Goal: Task Accomplishment & Management: Use online tool/utility

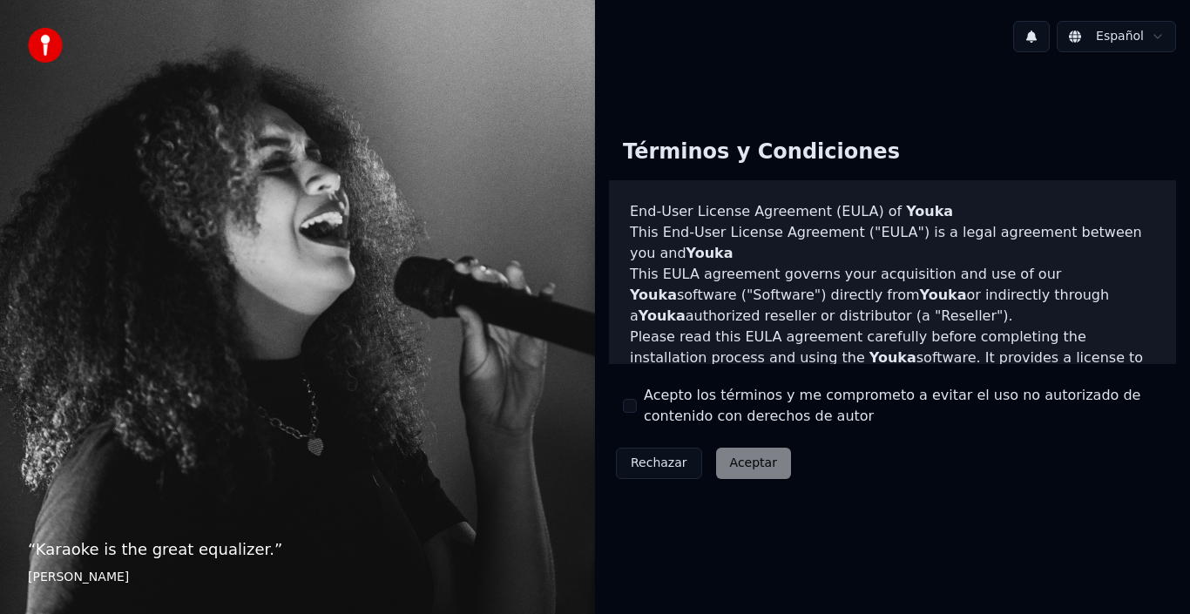
click at [639, 408] on div "Acepto los términos y me comprometo a evitar el uso no autorizado de contenido …" at bounding box center [892, 406] width 539 height 42
click at [633, 407] on button "Acepto los términos y me comprometo a evitar el uso no autorizado de contenido …" at bounding box center [630, 406] width 14 height 14
click at [756, 471] on button "Aceptar" at bounding box center [753, 463] width 75 height 31
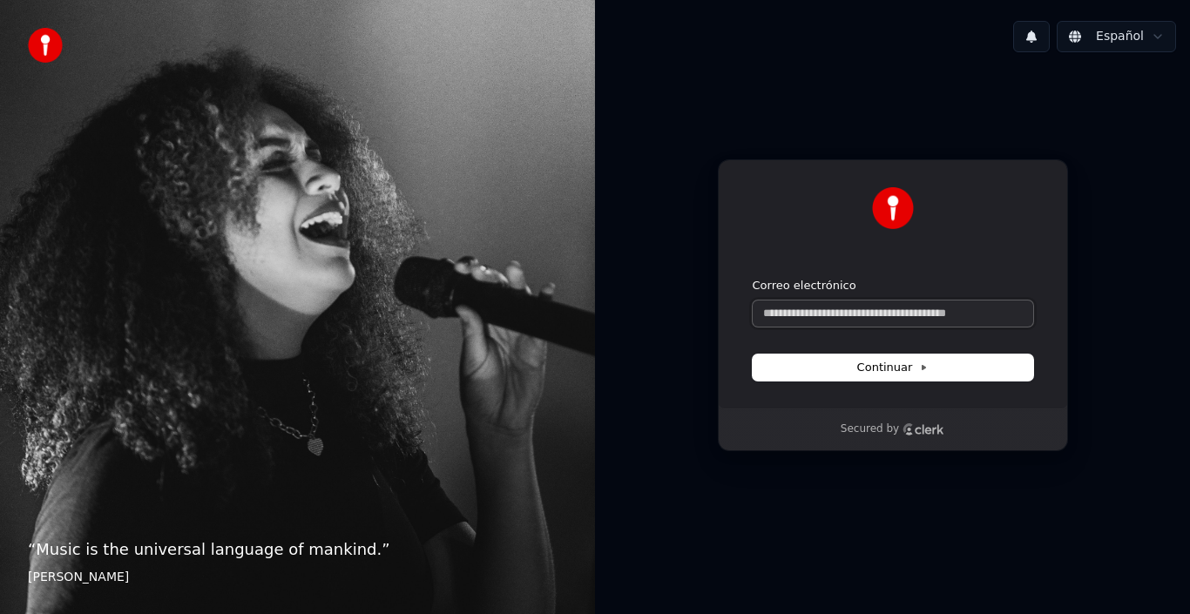
click at [895, 313] on input "Correo electrónico" at bounding box center [893, 314] width 280 height 26
click at [909, 363] on span "Continuar" at bounding box center [892, 368] width 71 height 16
type input "**********"
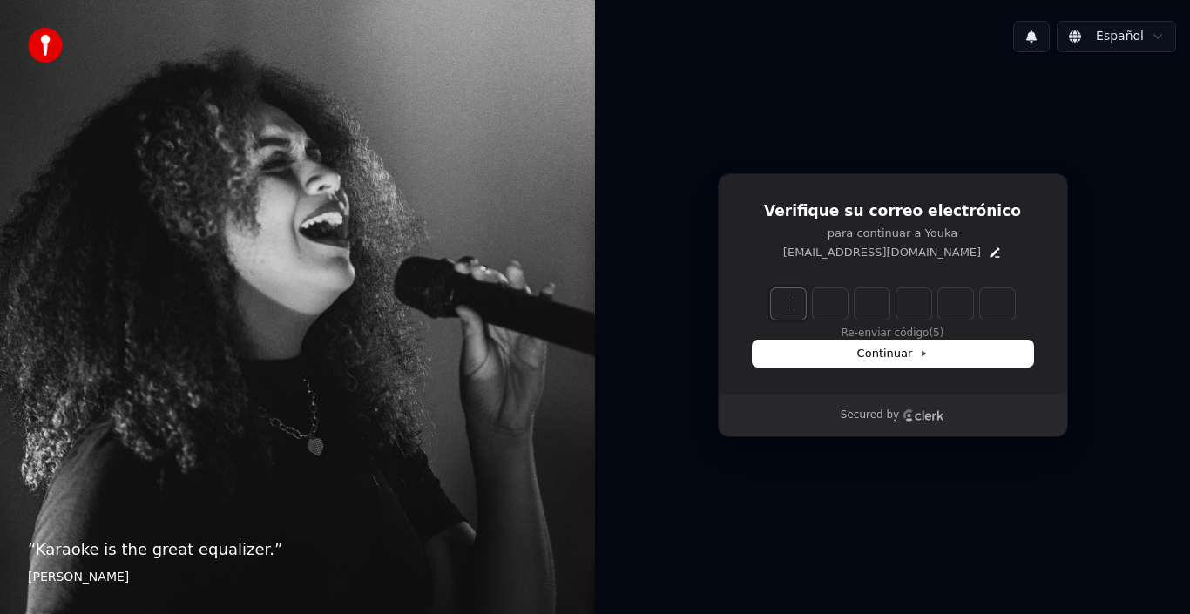
click at [801, 307] on input "Enter verification code" at bounding box center [910, 303] width 279 height 31
type input "******"
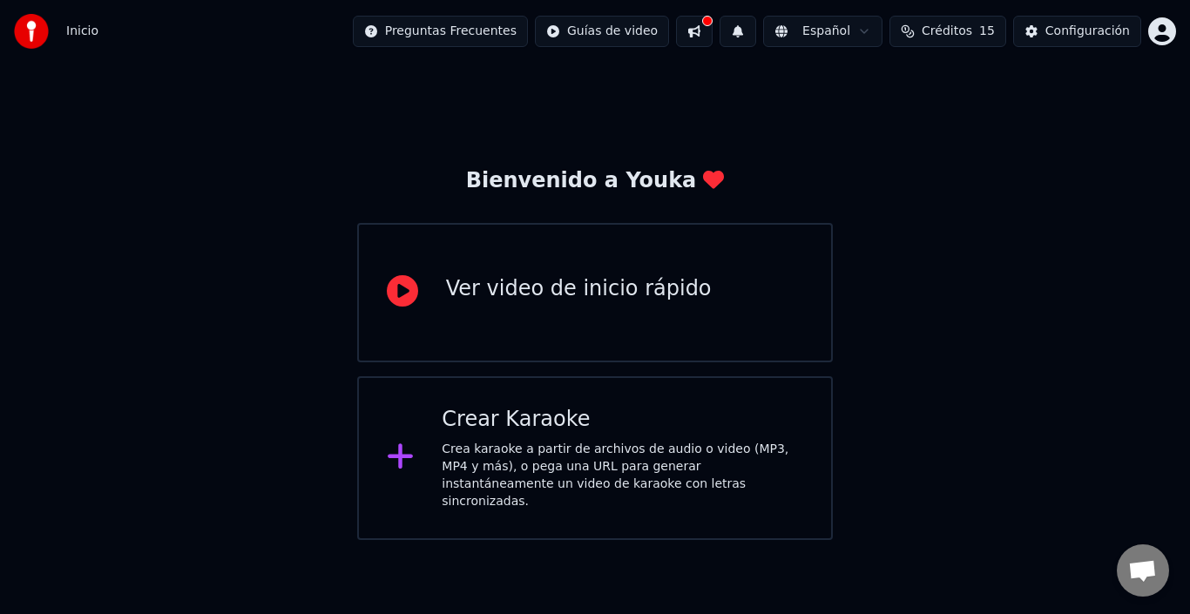
click at [578, 296] on div "Ver video de inicio rápido" at bounding box center [579, 289] width 266 height 28
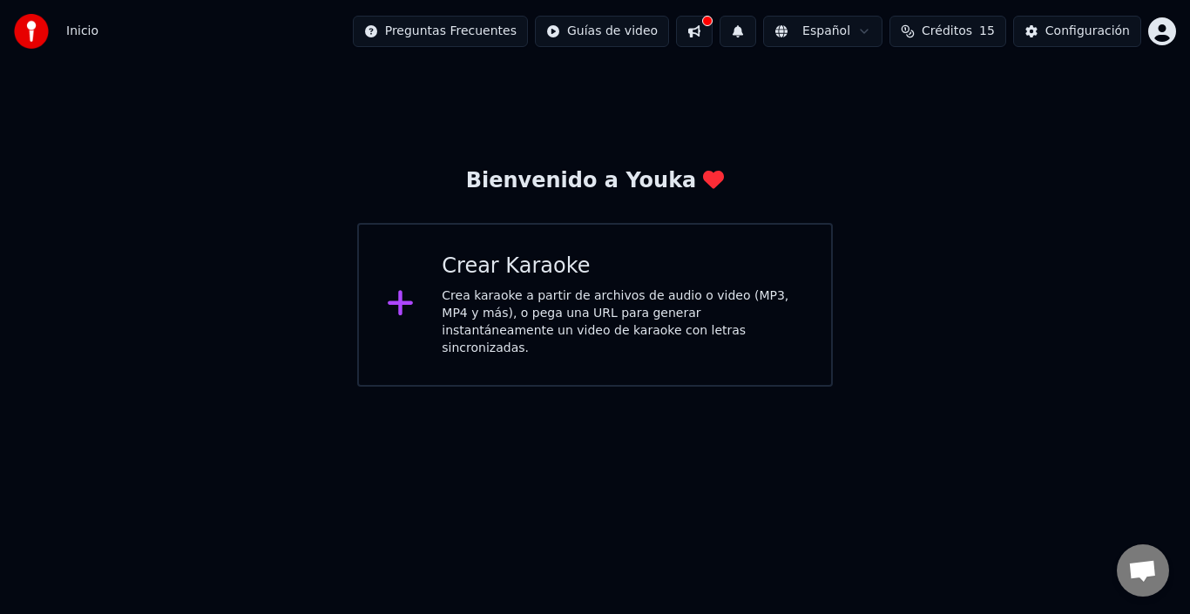
click at [598, 309] on div "Crea karaoke a partir de archivos de audio o video (MP3, MP4 y más), o pega una…" at bounding box center [623, 322] width 362 height 70
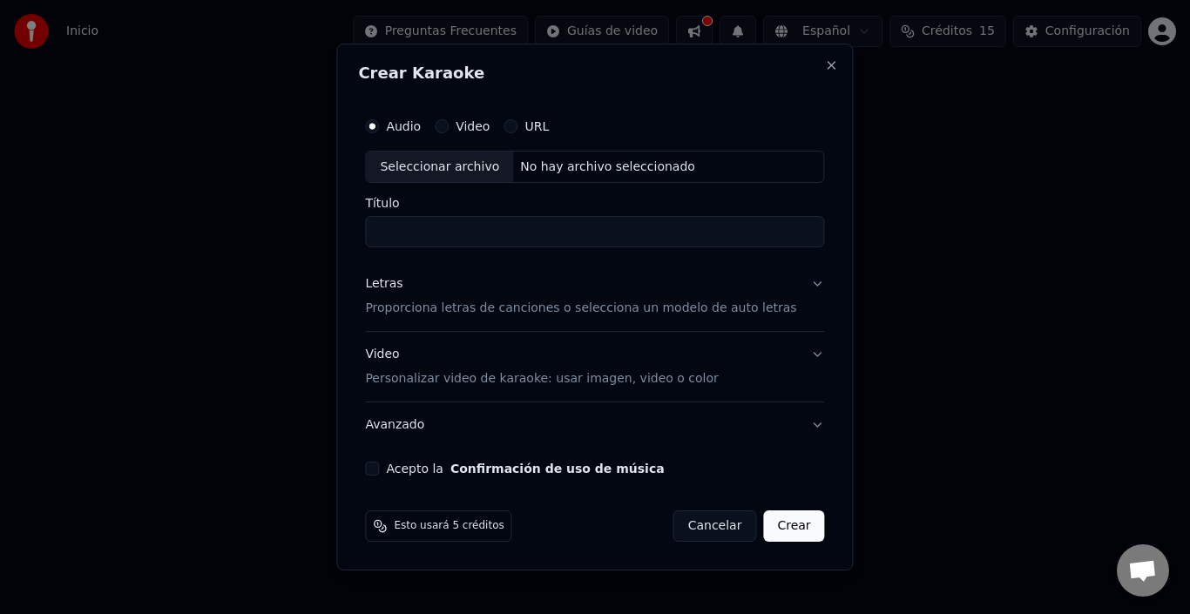
click at [639, 247] on input "Título" at bounding box center [594, 232] width 459 height 31
click at [421, 129] on label "Audio" at bounding box center [403, 126] width 35 height 12
click at [379, 129] on button "Audio" at bounding box center [372, 126] width 14 height 14
click at [448, 166] on div "Seleccionar archivo" at bounding box center [439, 167] width 147 height 31
type input "**********"
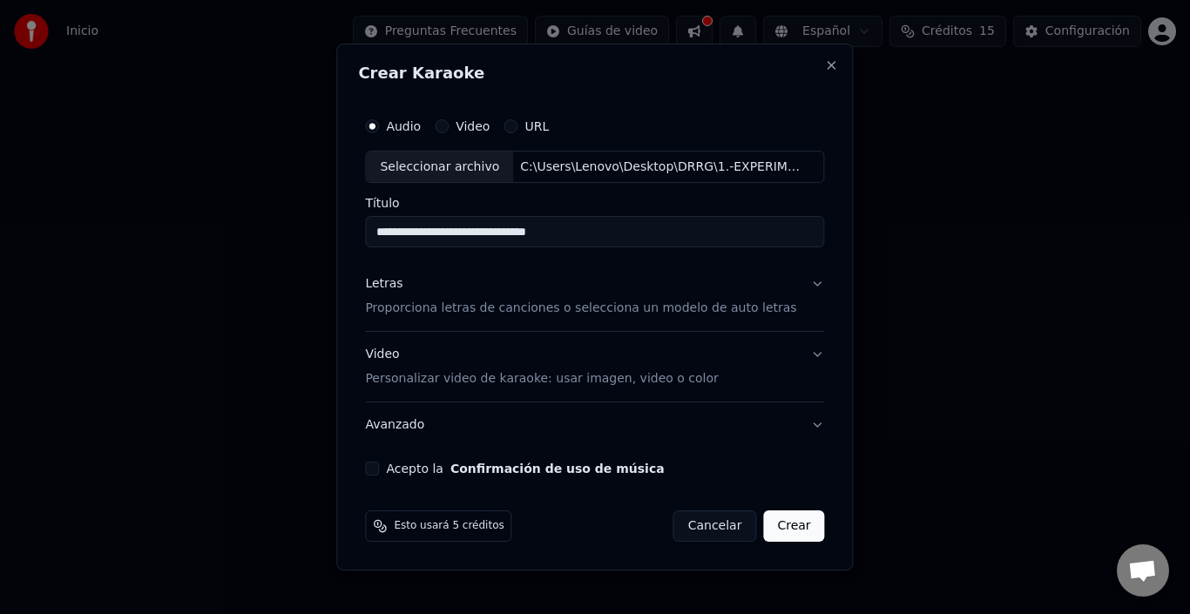
drag, startPoint x: 606, startPoint y: 228, endPoint x: 353, endPoint y: 235, distance: 253.6
click at [353, 235] on div "**********" at bounding box center [594, 308] width 517 height 528
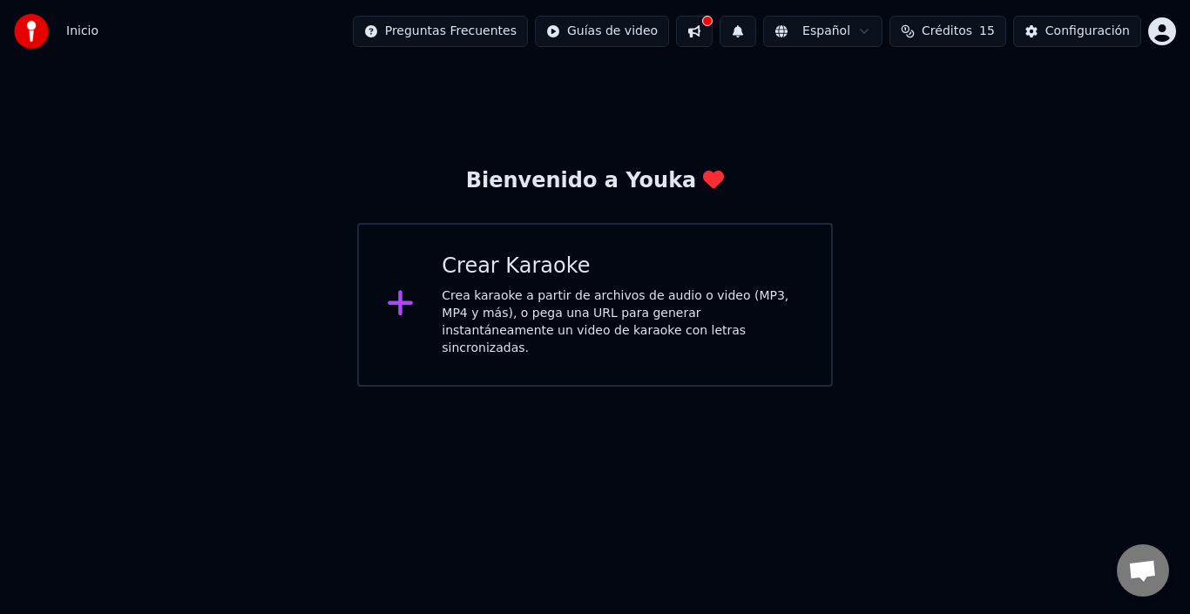
click at [411, 291] on icon at bounding box center [401, 302] width 28 height 31
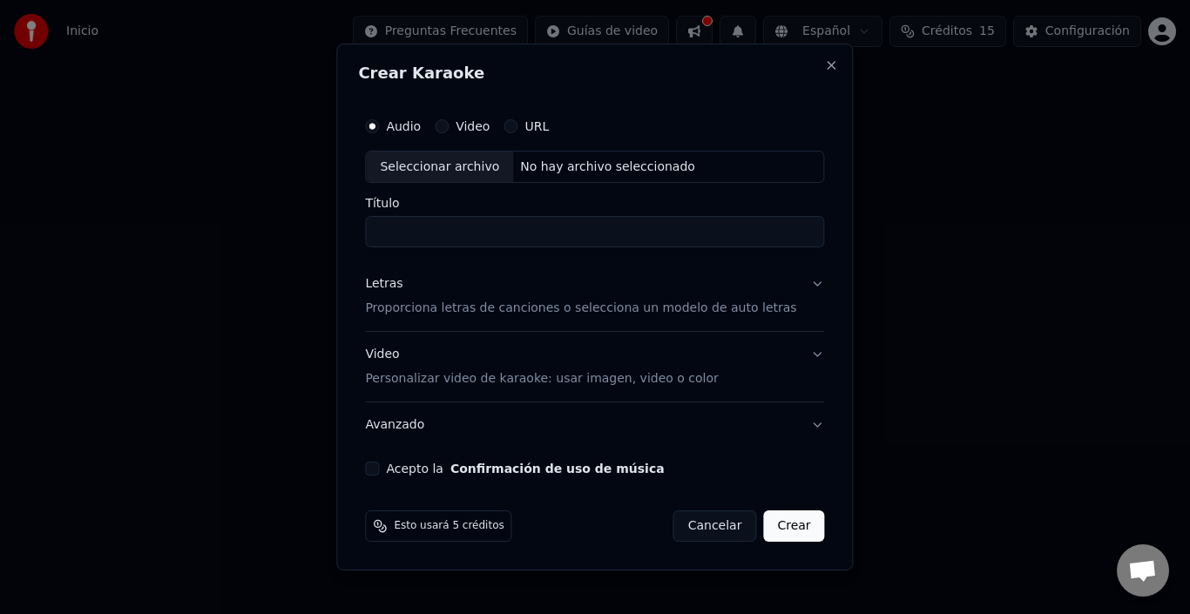
click at [413, 129] on label "Audio" at bounding box center [403, 126] width 35 height 12
click at [379, 129] on button "Audio" at bounding box center [372, 126] width 14 height 14
click at [438, 172] on div "Seleccionar archivo" at bounding box center [439, 167] width 147 height 31
type input "**********"
click at [458, 357] on div "Video Personalizar video de karaoke: usar imagen, video o color" at bounding box center [541, 368] width 353 height 42
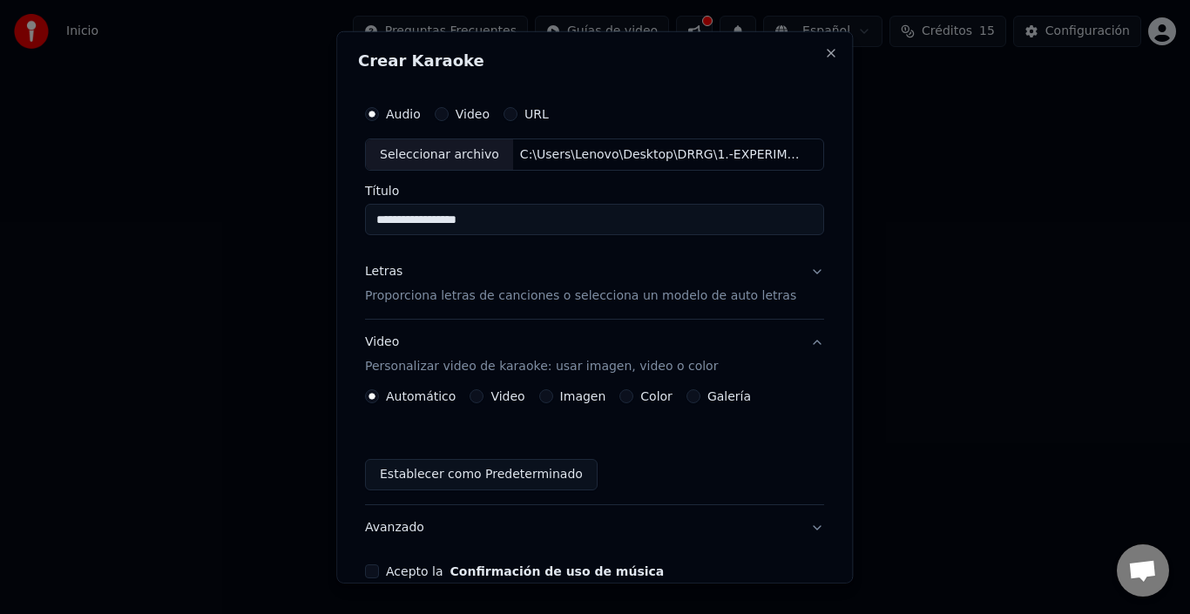
click at [547, 391] on button "Imagen" at bounding box center [546, 396] width 14 height 14
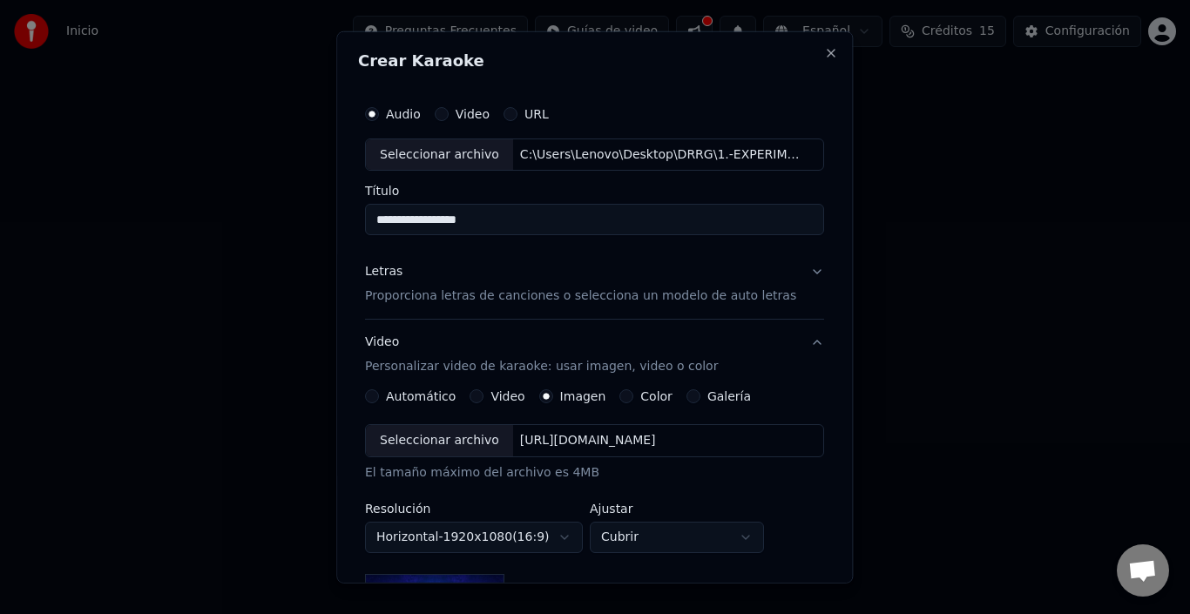
click at [463, 439] on div "Seleccionar archivo" at bounding box center [439, 440] width 147 height 31
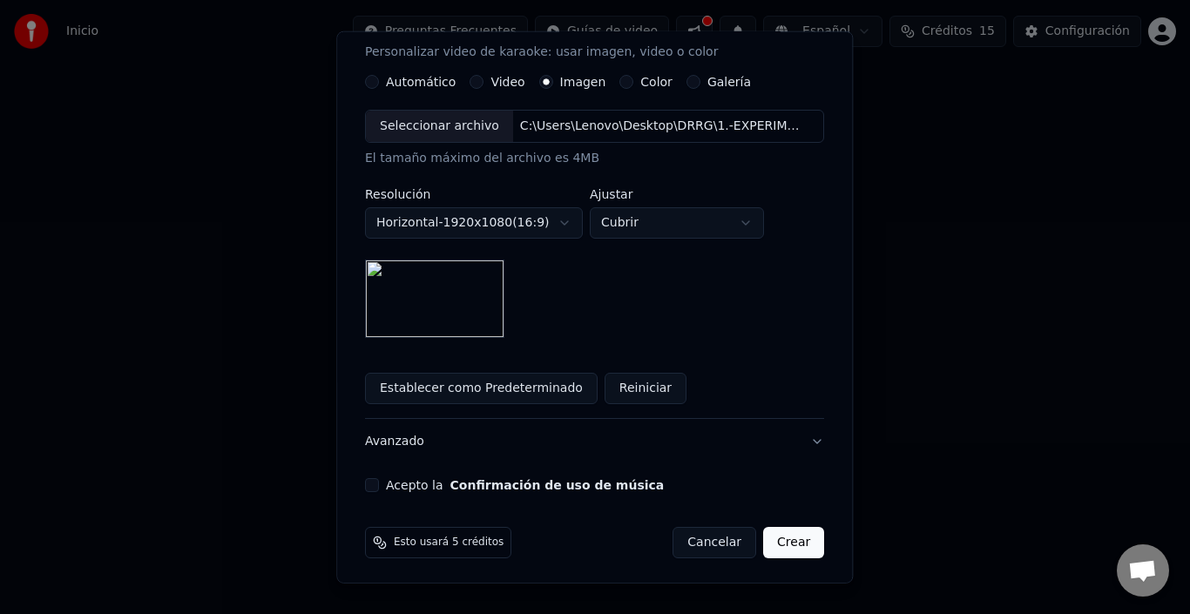
scroll to position [318, 0]
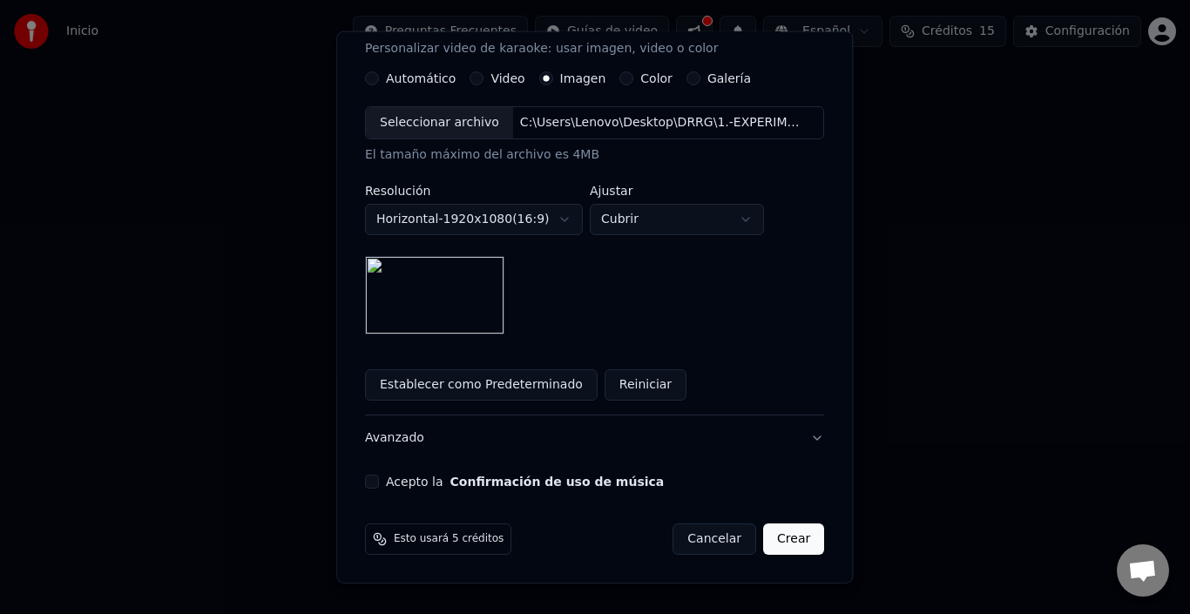
click at [379, 480] on button "Acepto la Confirmación de uso de música" at bounding box center [372, 482] width 14 height 14
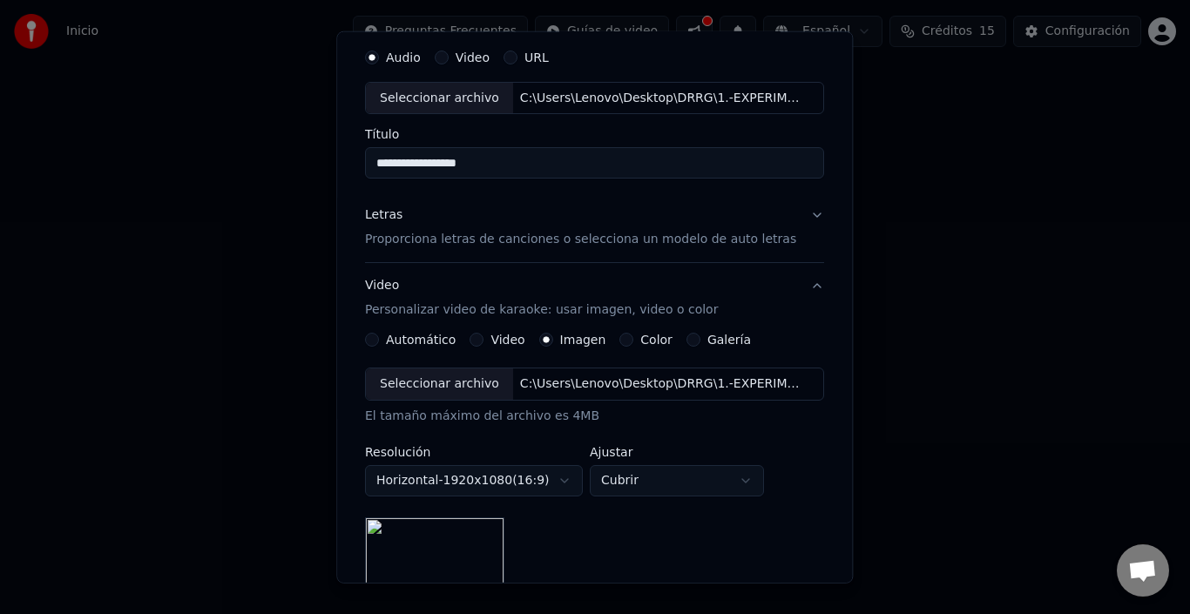
scroll to position [0, 0]
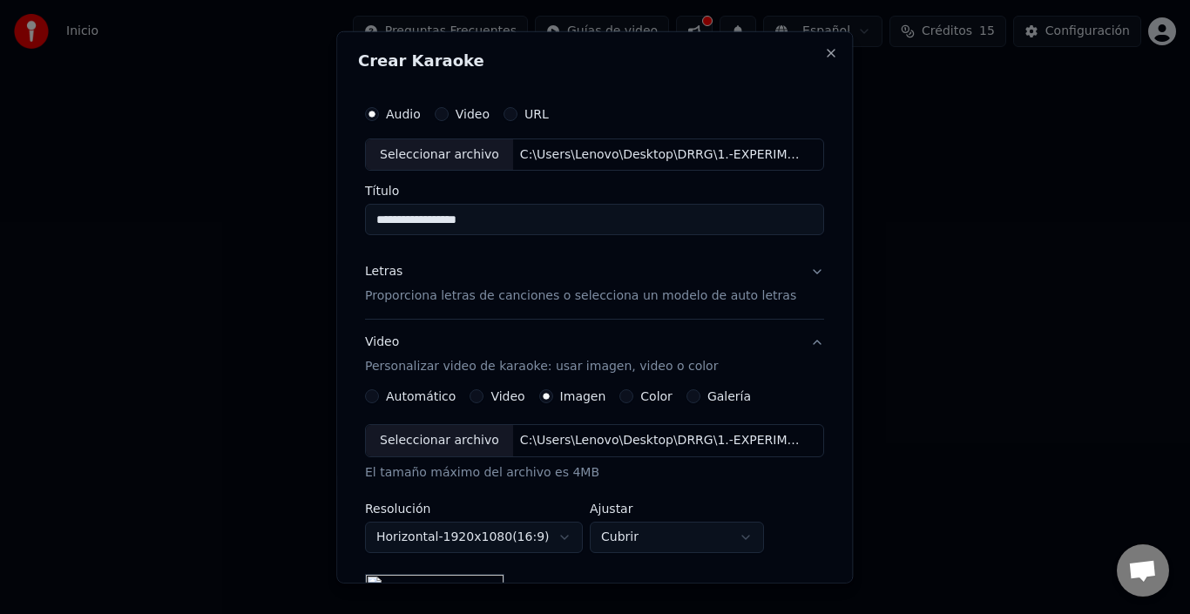
click at [444, 116] on button "Video" at bounding box center [442, 113] width 14 height 14
click at [379, 115] on button "Audio" at bounding box center [372, 113] width 14 height 14
click at [445, 112] on button "Video" at bounding box center [442, 113] width 14 height 14
click at [454, 143] on div "Seleccionar archivo" at bounding box center [439, 154] width 147 height 31
click at [377, 116] on button "Audio" at bounding box center [372, 113] width 14 height 14
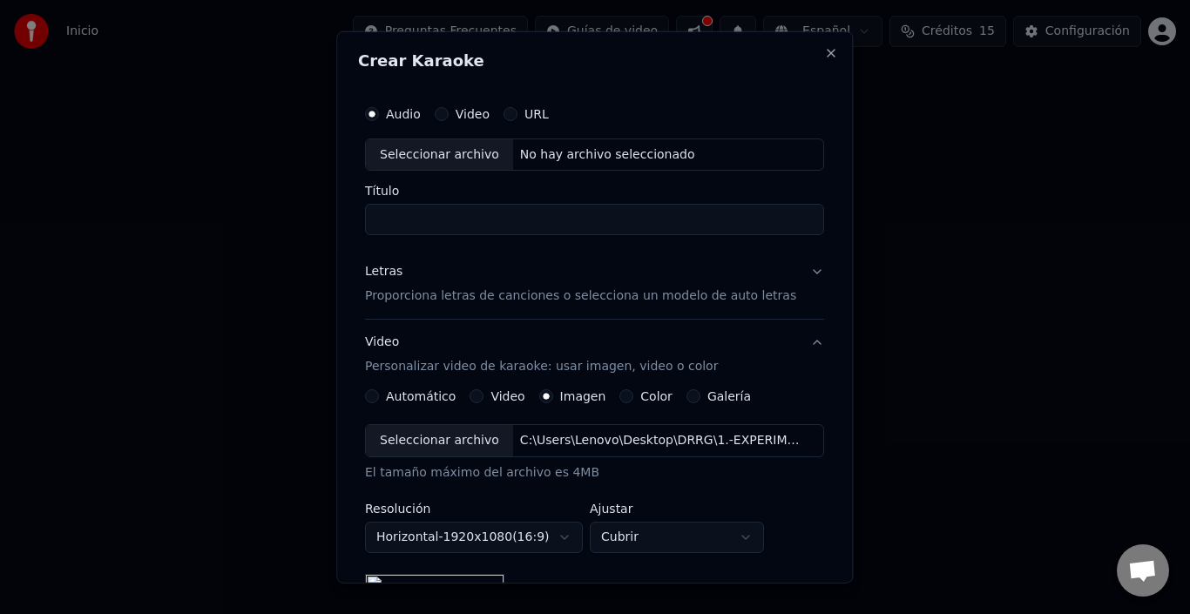
click at [458, 160] on div "Seleccionar archivo" at bounding box center [439, 154] width 147 height 31
type input "**********"
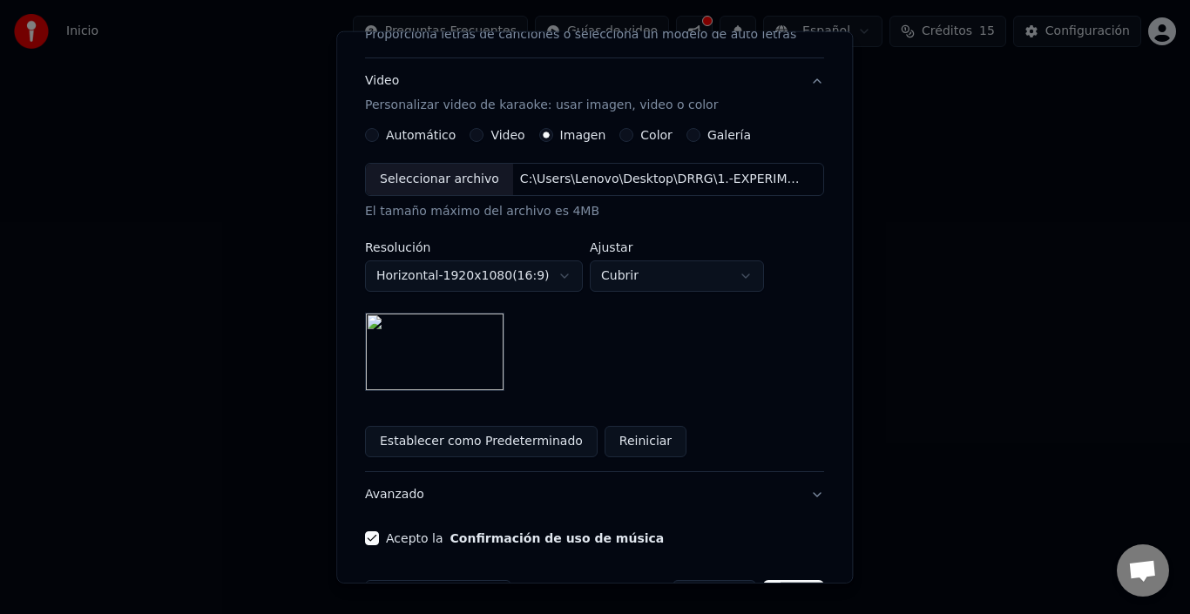
scroll to position [318, 0]
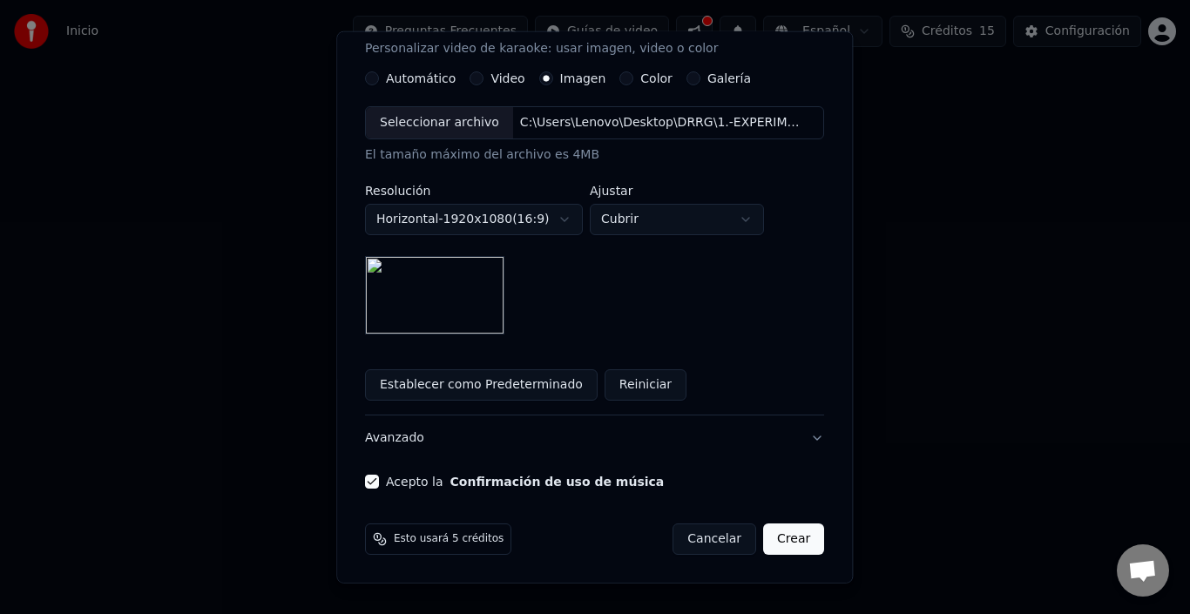
click at [502, 392] on button "Establecer como Predeterminado" at bounding box center [481, 384] width 233 height 31
click at [639, 382] on button "Reiniciar" at bounding box center [646, 384] width 82 height 31
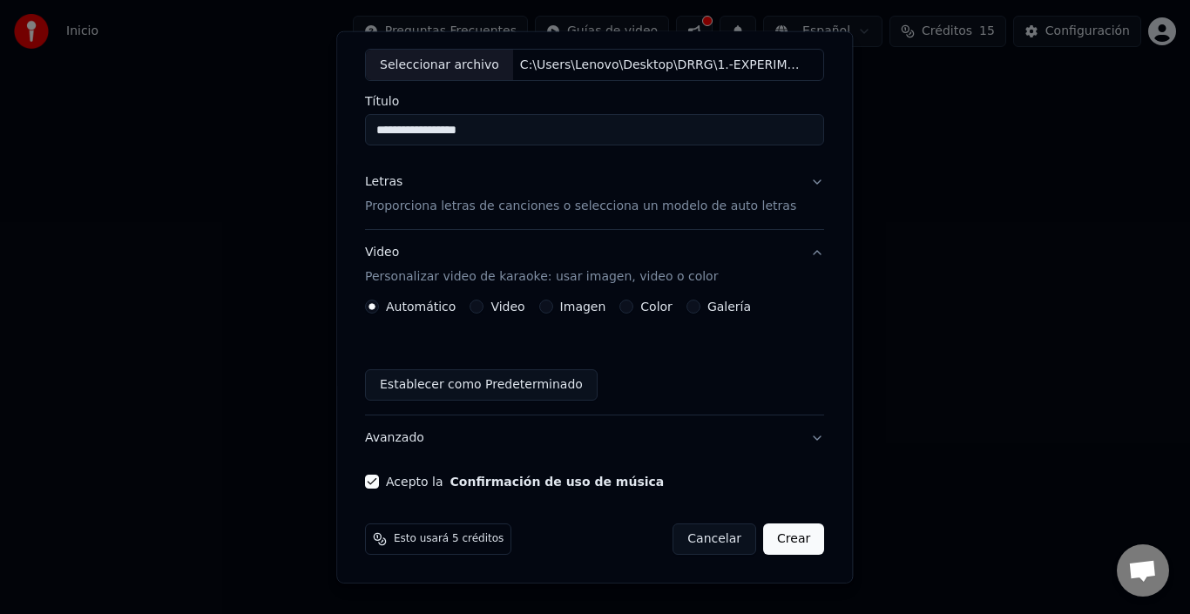
scroll to position [90, 0]
click at [546, 308] on button "Imagen" at bounding box center [546, 307] width 14 height 14
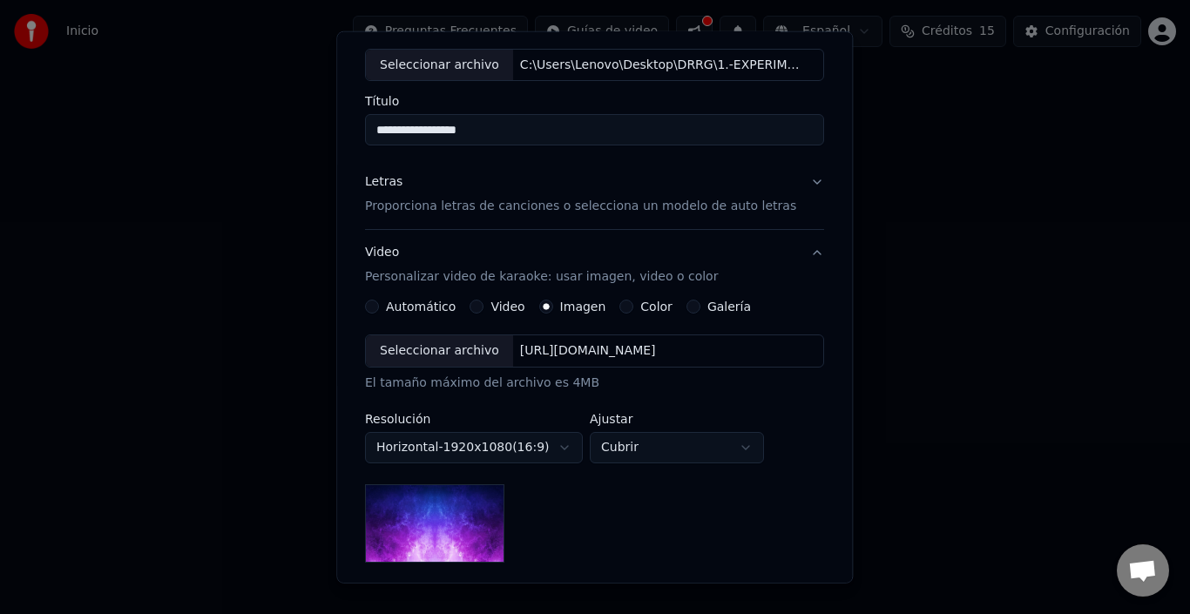
click at [463, 359] on div "Seleccionar archivo" at bounding box center [439, 350] width 147 height 31
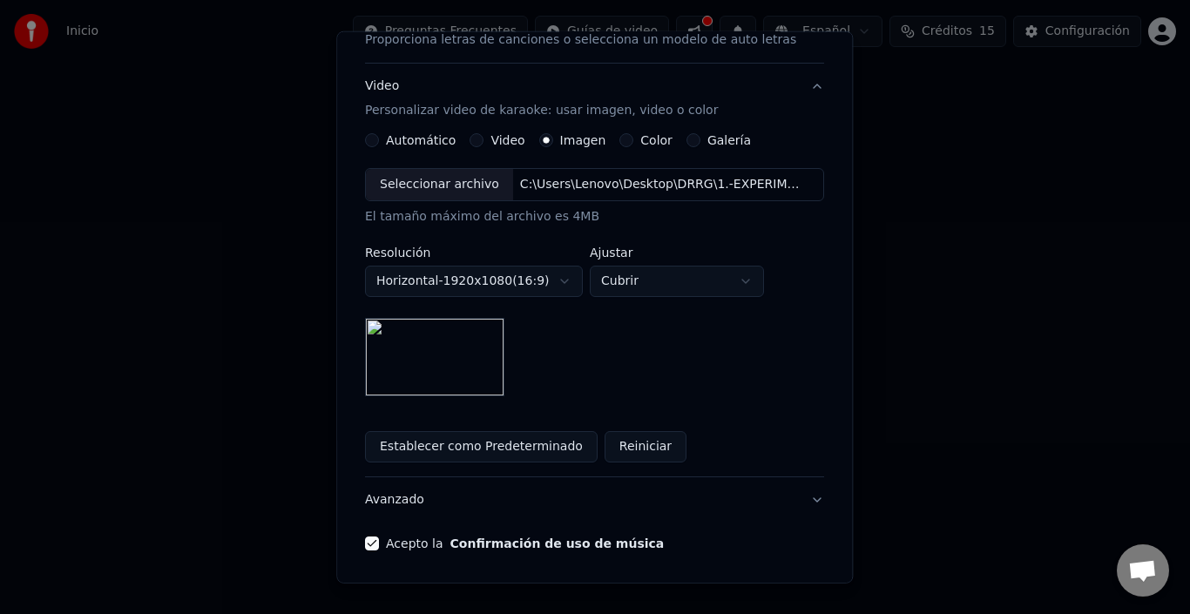
scroll to position [318, 0]
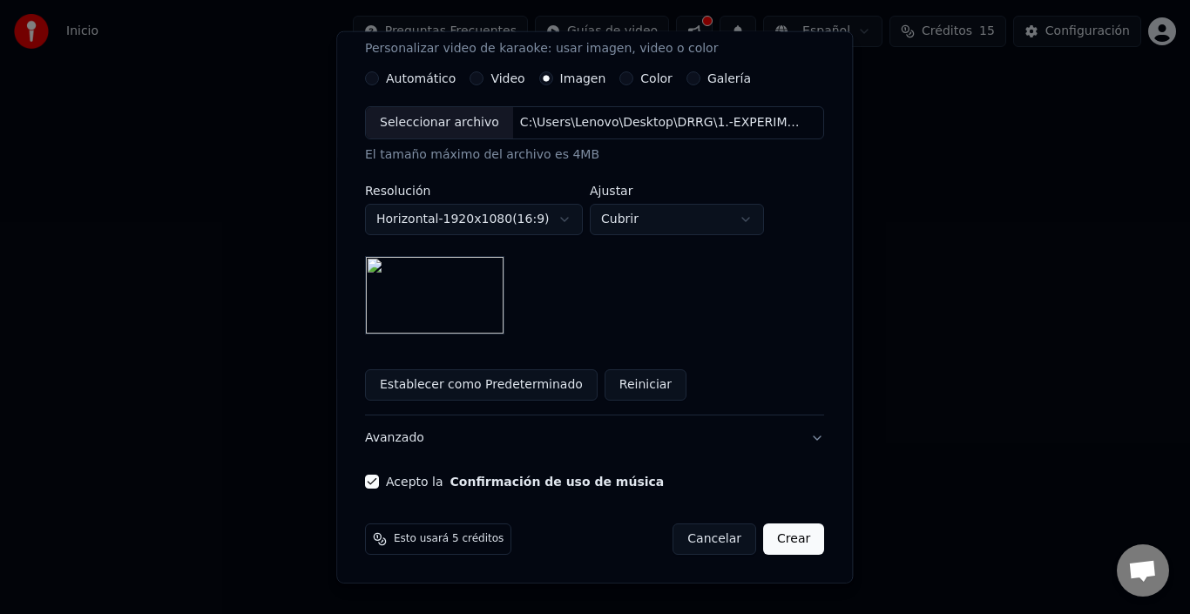
click at [793, 538] on button "Crear" at bounding box center [793, 539] width 61 height 31
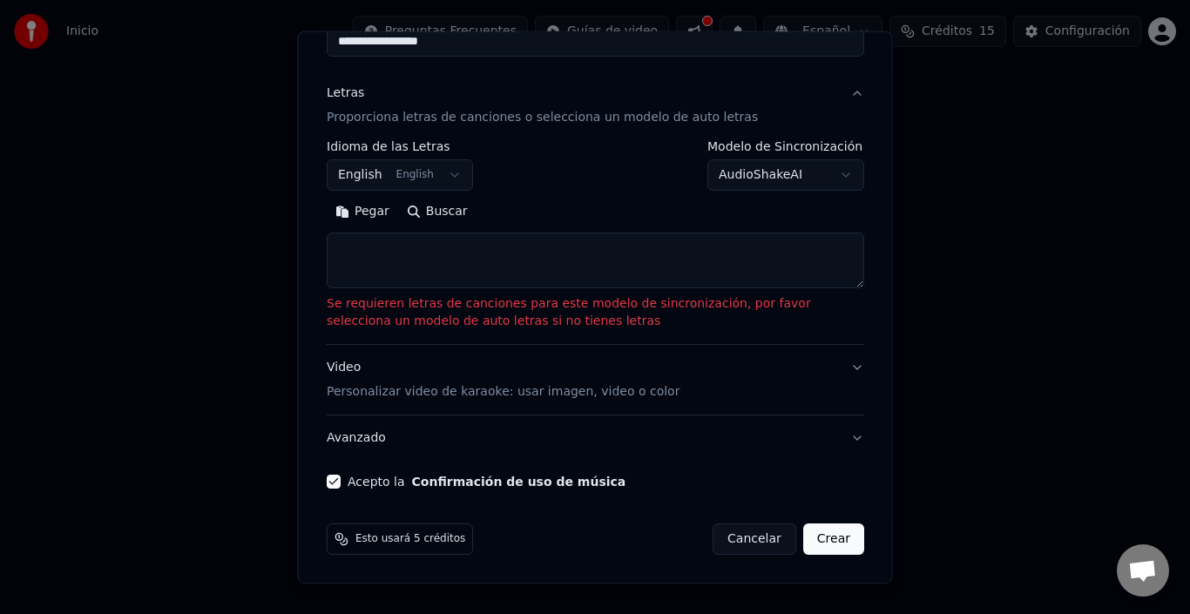
scroll to position [179, 0]
click at [430, 215] on button "Buscar" at bounding box center [436, 212] width 78 height 28
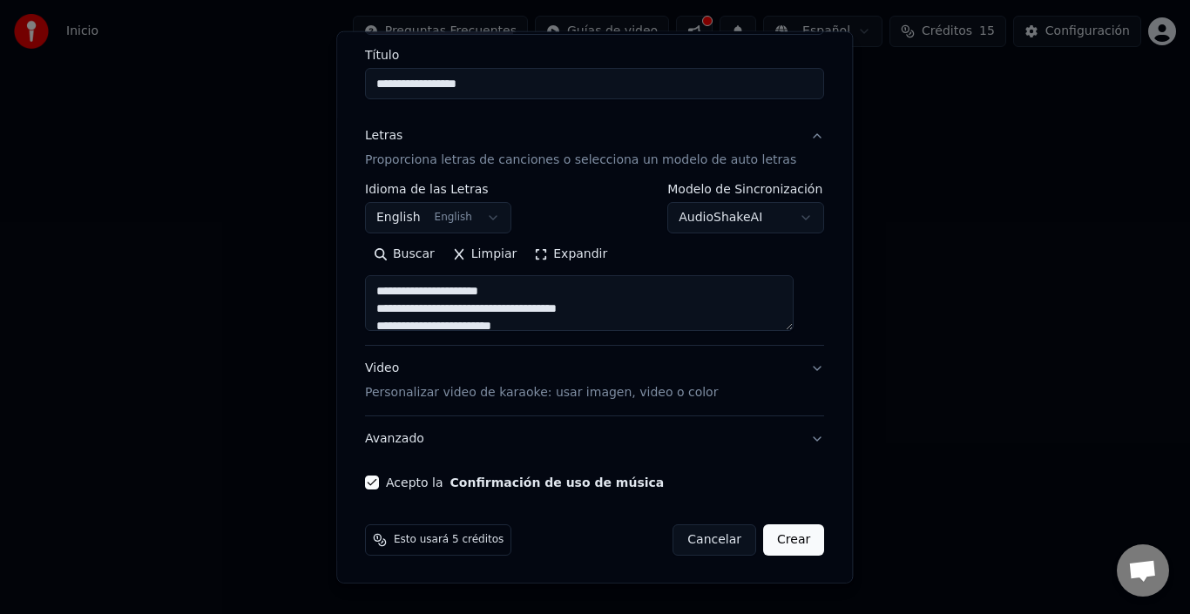
scroll to position [137, 0]
click at [489, 214] on button "English English" at bounding box center [438, 216] width 146 height 31
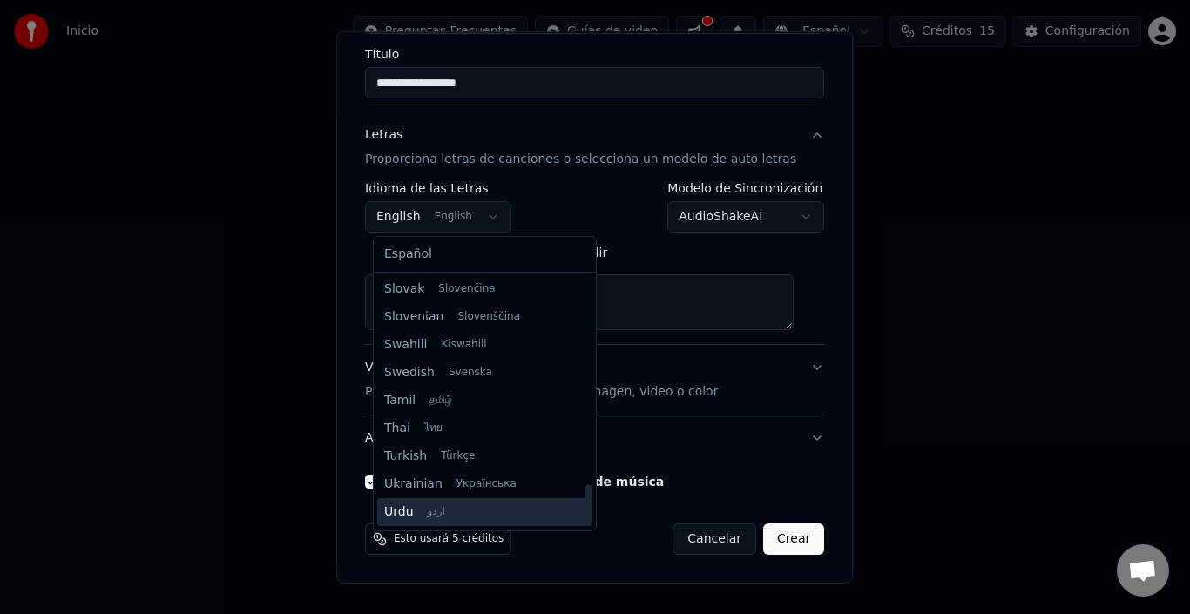
scroll to position [1337, 0]
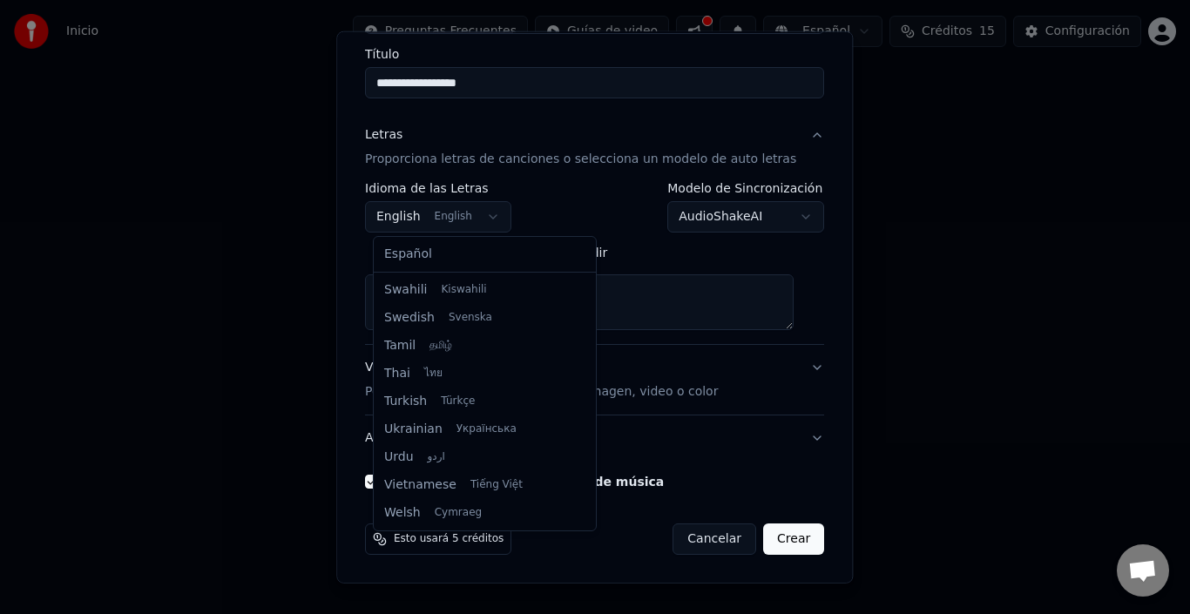
click at [591, 387] on body "**********" at bounding box center [595, 193] width 1190 height 387
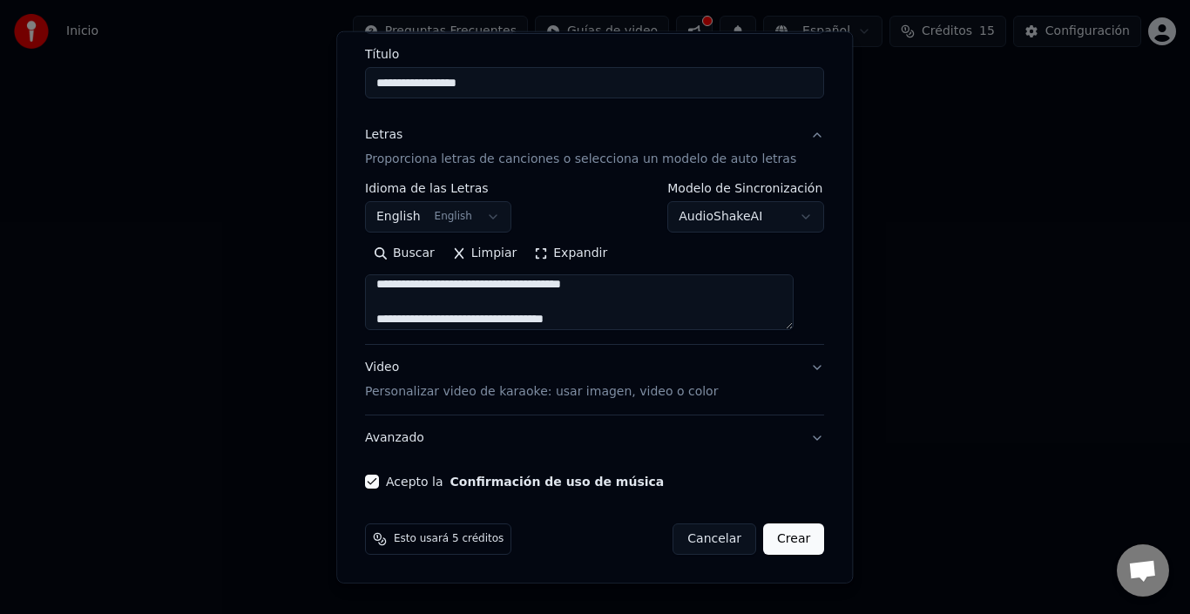
scroll to position [0, 0]
click at [537, 308] on textarea at bounding box center [579, 302] width 429 height 56
type textarea "**********"
click at [476, 258] on button "Limpiar" at bounding box center [484, 254] width 82 height 28
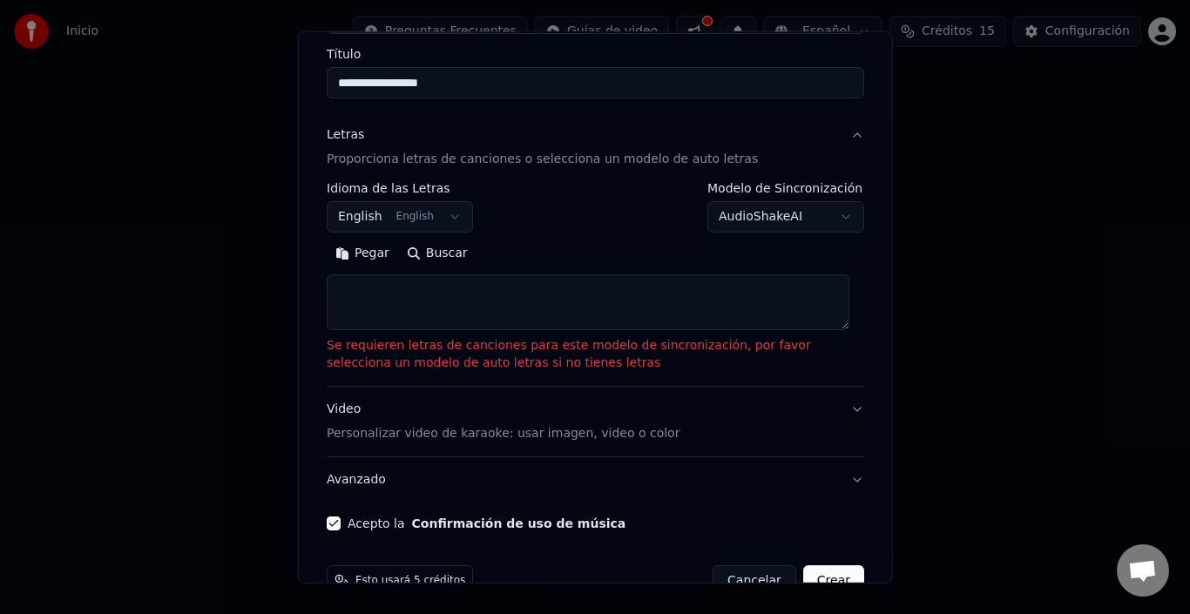
click at [427, 308] on textarea at bounding box center [588, 302] width 523 height 56
click at [486, 550] on form "**********" at bounding box center [595, 278] width 551 height 652
click at [423, 301] on textarea at bounding box center [588, 302] width 523 height 56
click at [363, 250] on button "Pegar" at bounding box center [362, 254] width 71 height 28
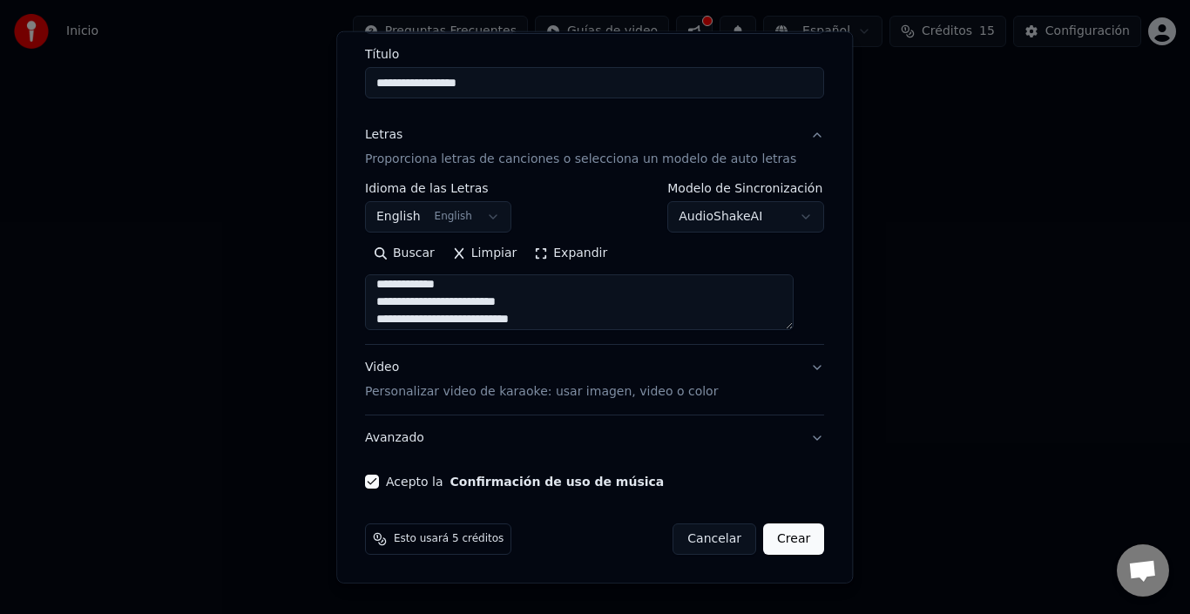
scroll to position [488, 0]
click at [788, 215] on body "**********" at bounding box center [595, 193] width 1190 height 387
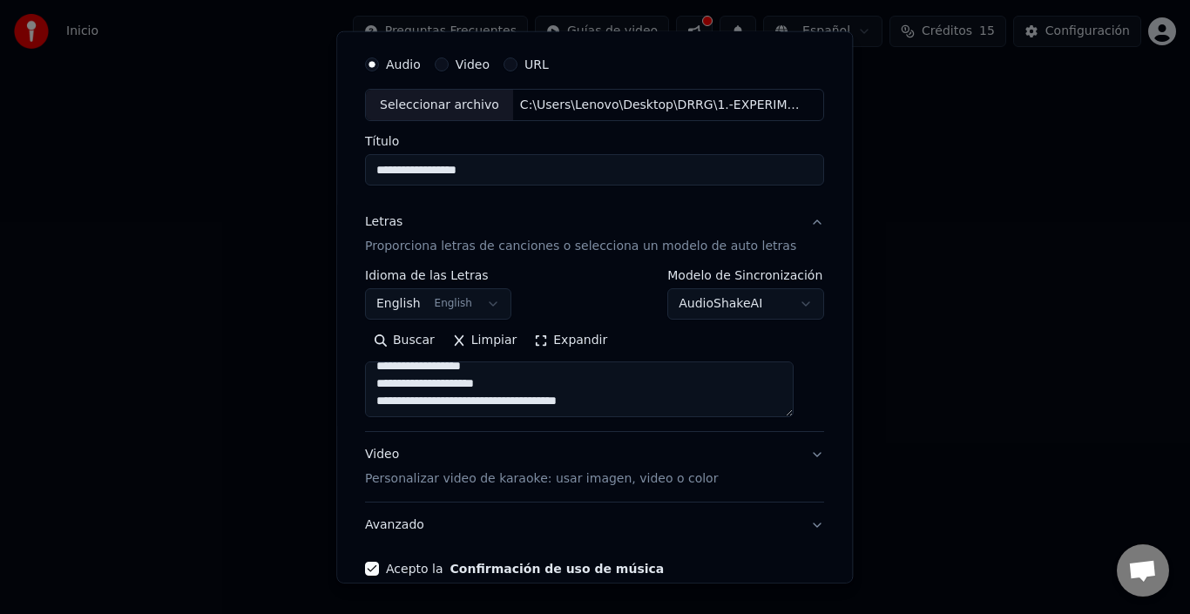
scroll to position [137, 0]
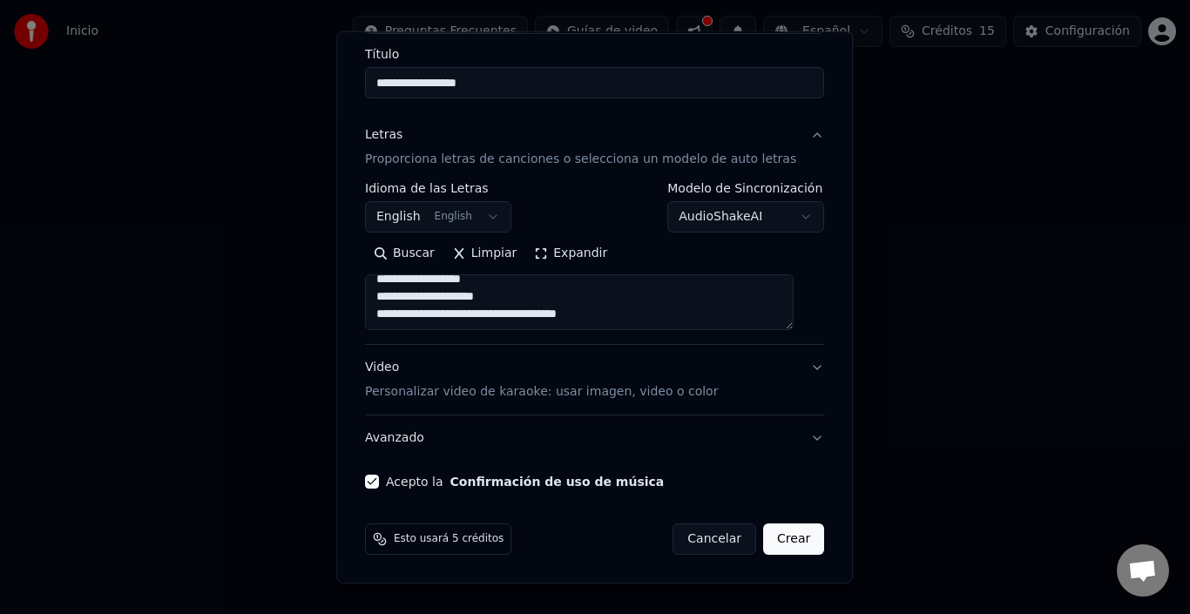
click at [575, 399] on p "Personalizar video de karaoke: usar imagen, video o color" at bounding box center [541, 391] width 353 height 17
type textarea "**********"
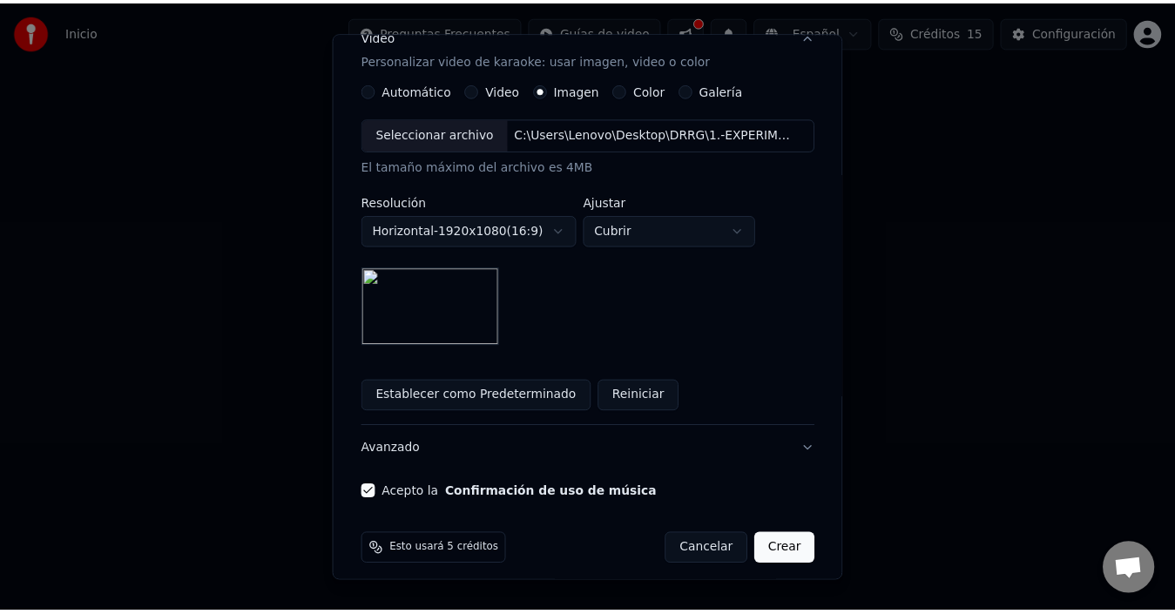
scroll to position [318, 0]
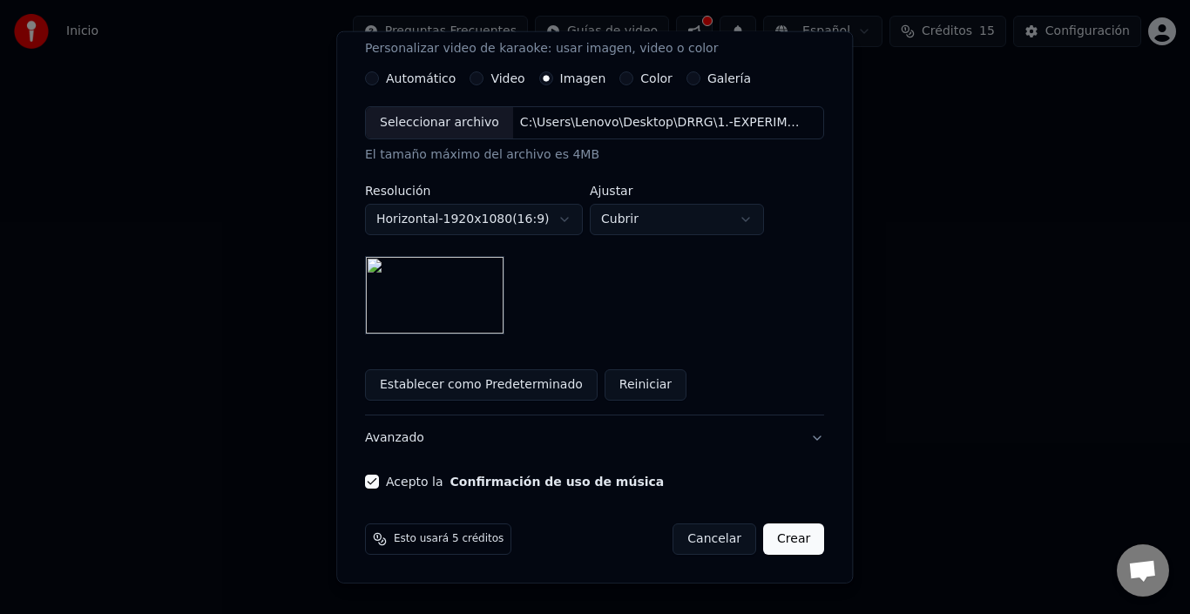
click at [771, 537] on button "Crear" at bounding box center [793, 539] width 61 height 31
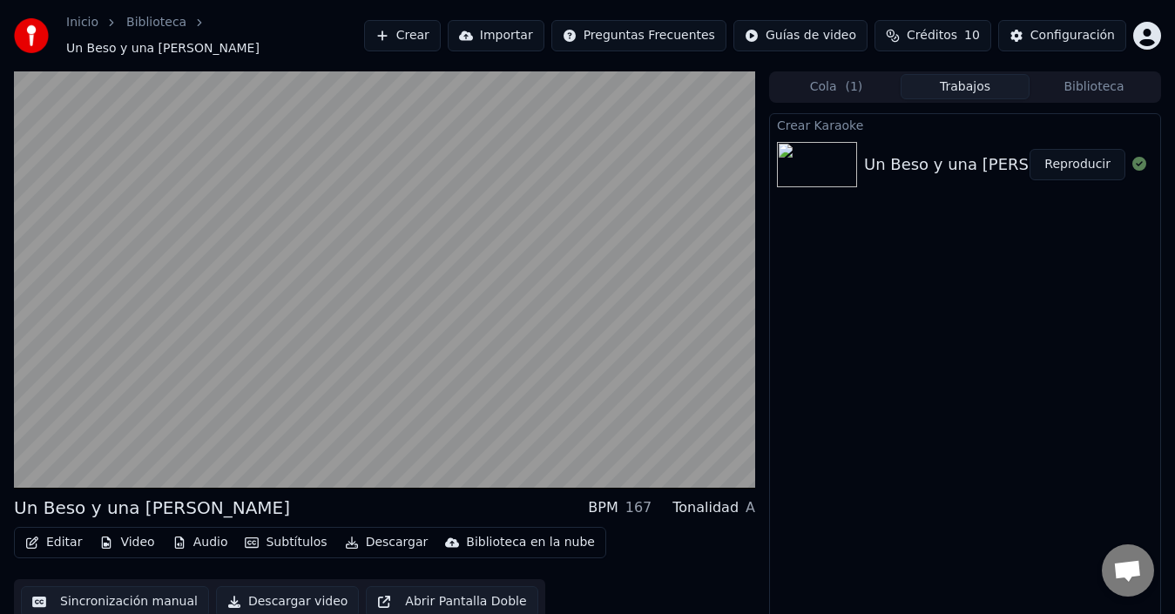
scroll to position [12, 0]
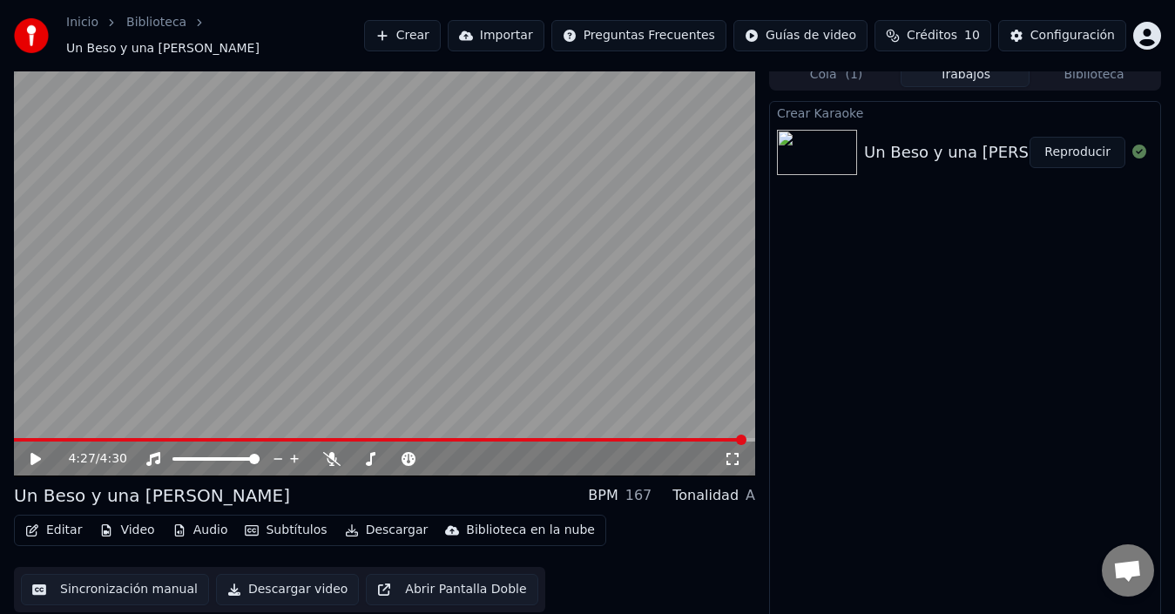
click at [34, 453] on icon at bounding box center [35, 459] width 10 height 12
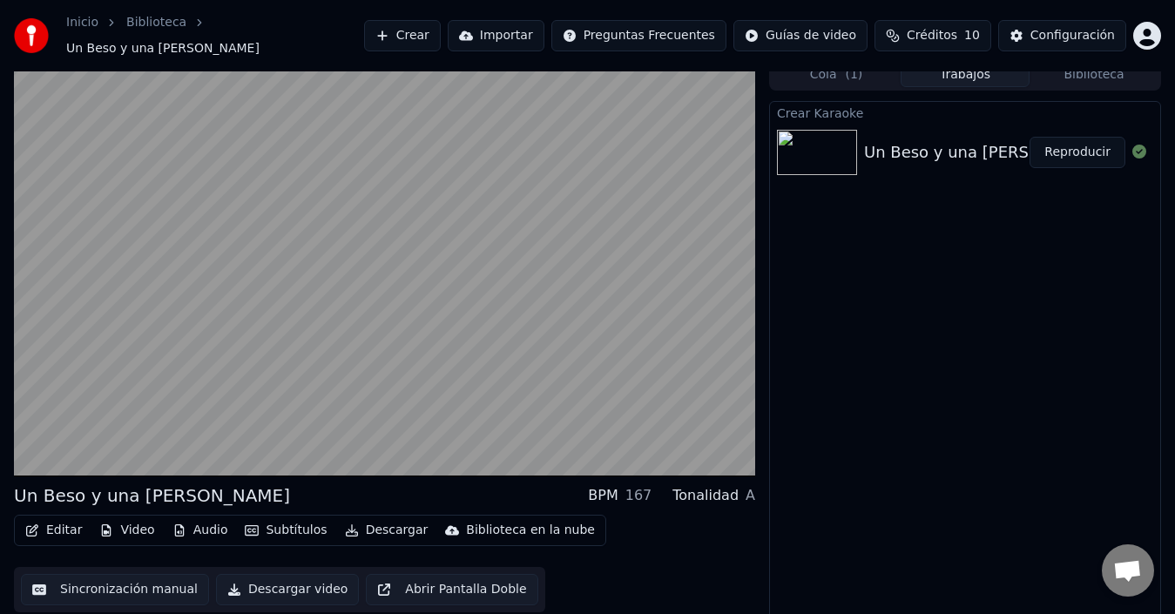
scroll to position [0, 0]
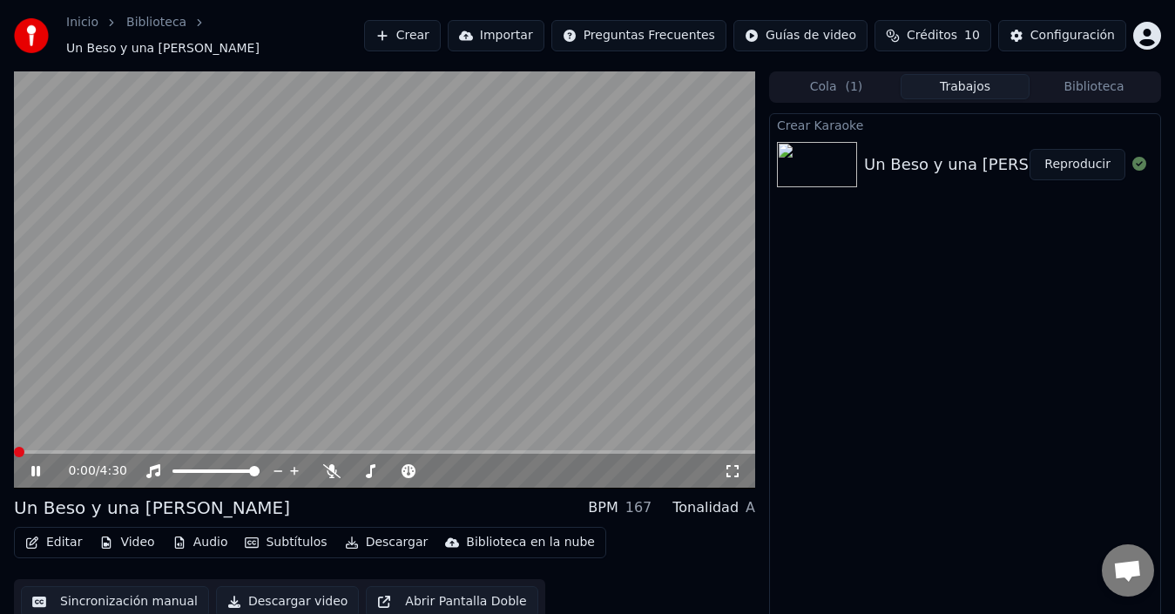
click at [14, 449] on span at bounding box center [19, 452] width 10 height 10
click at [647, 318] on video at bounding box center [384, 279] width 741 height 417
click at [14, 447] on span at bounding box center [19, 452] width 10 height 10
click at [229, 470] on span at bounding box center [215, 471] width 87 height 3
click at [36, 465] on icon at bounding box center [35, 471] width 10 height 12
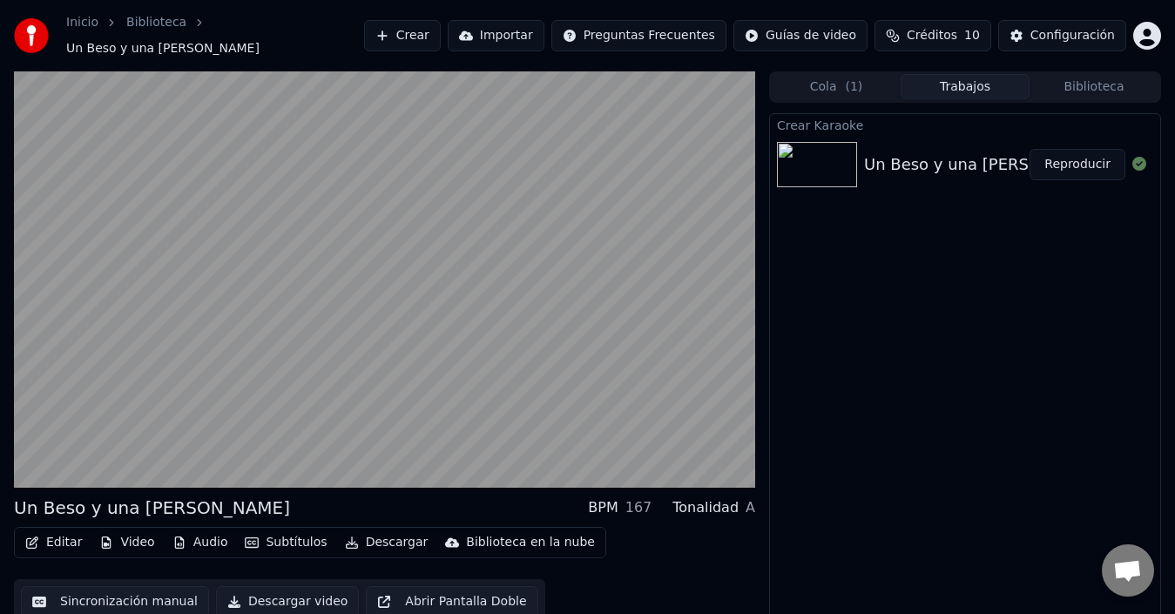
scroll to position [12, 0]
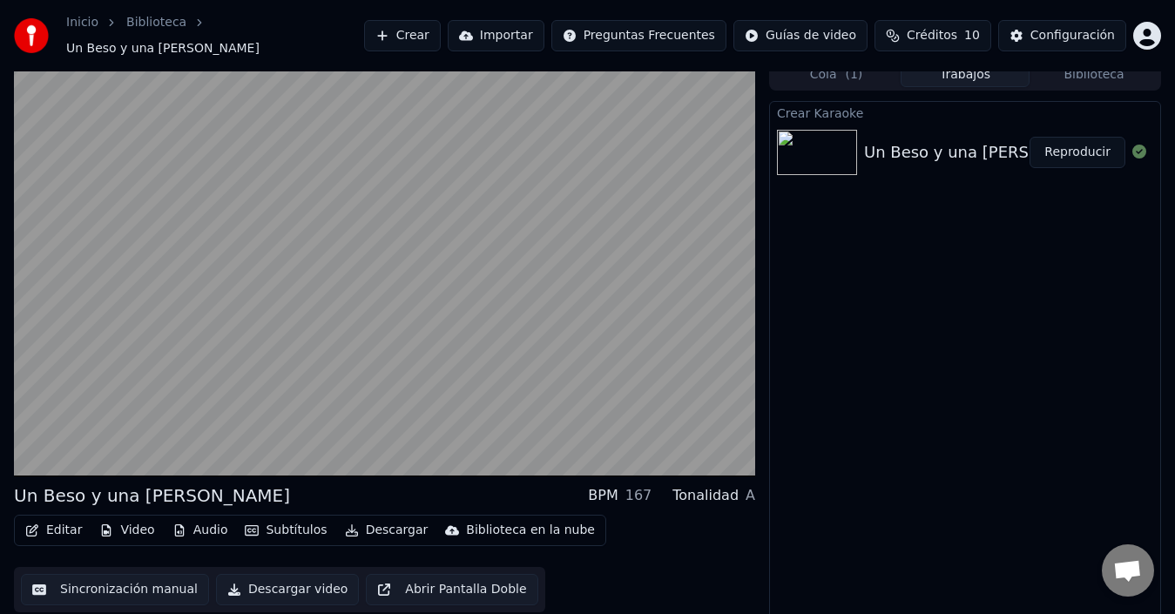
click at [144, 585] on button "Sincronización manual" at bounding box center [115, 589] width 188 height 31
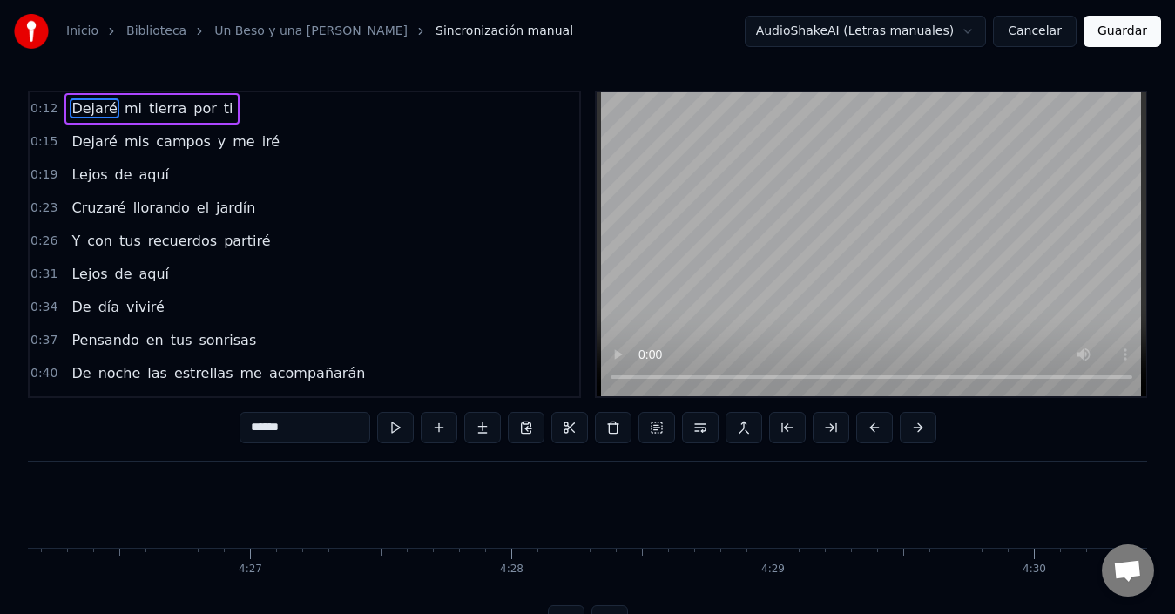
scroll to position [0, 69557]
click at [245, 427] on input "******" at bounding box center [305, 427] width 131 height 31
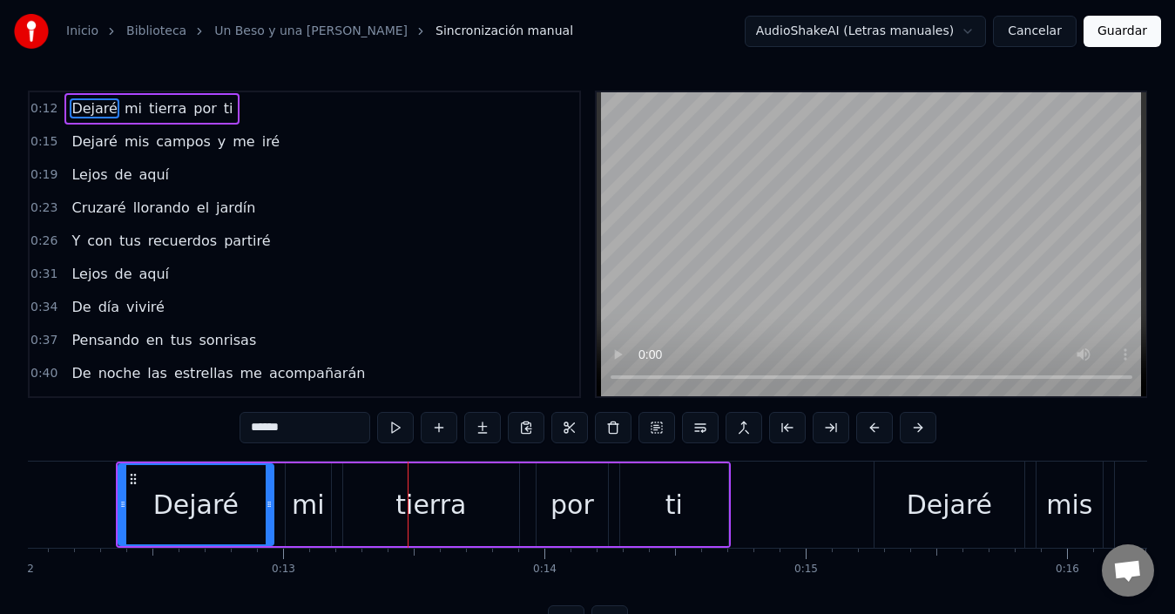
scroll to position [0, 3279]
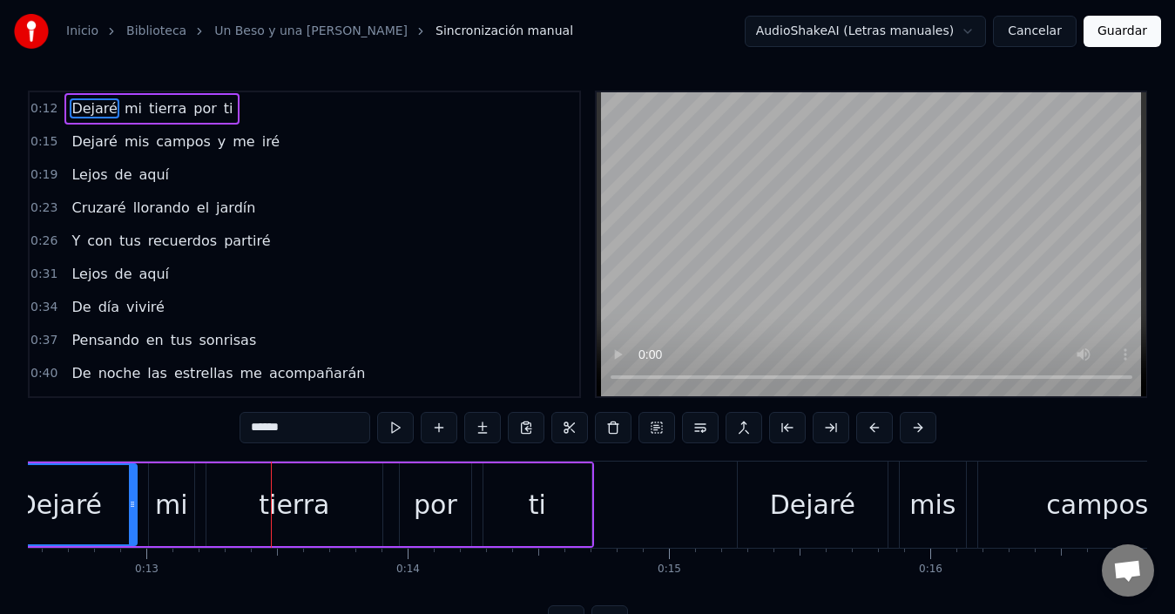
click at [1111, 43] on button "Guardar" at bounding box center [1123, 31] width 78 height 31
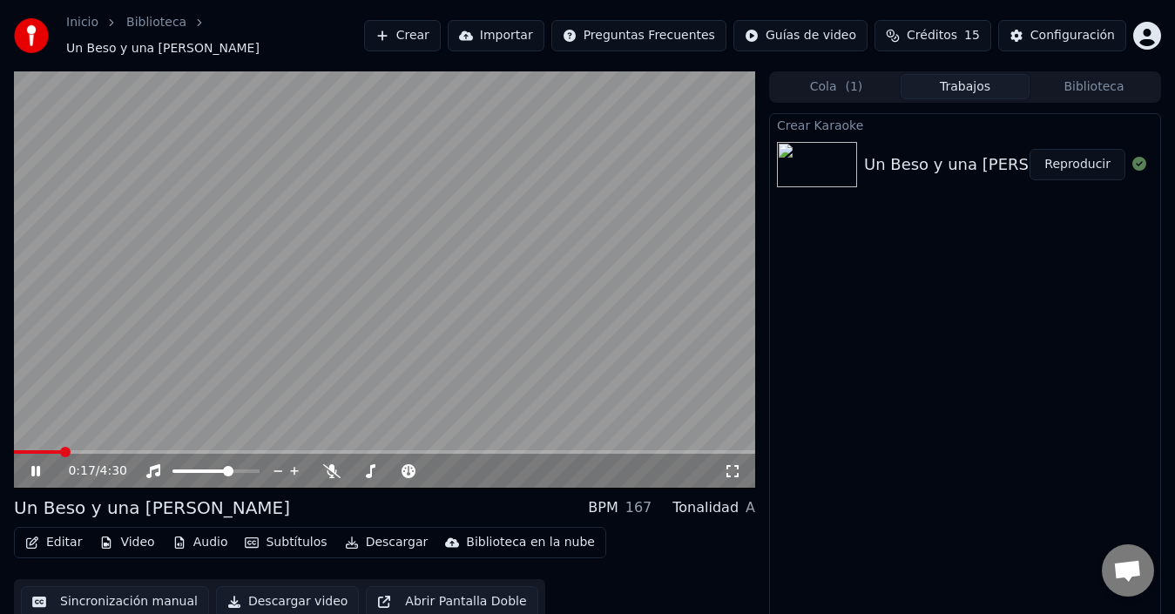
click at [38, 466] on icon at bounding box center [35, 471] width 9 height 10
click at [14, 447] on span at bounding box center [19, 452] width 10 height 10
click at [32, 465] on icon at bounding box center [35, 471] width 10 height 12
click at [460, 586] on button "Abrir Pantalla Doble" at bounding box center [452, 601] width 172 height 31
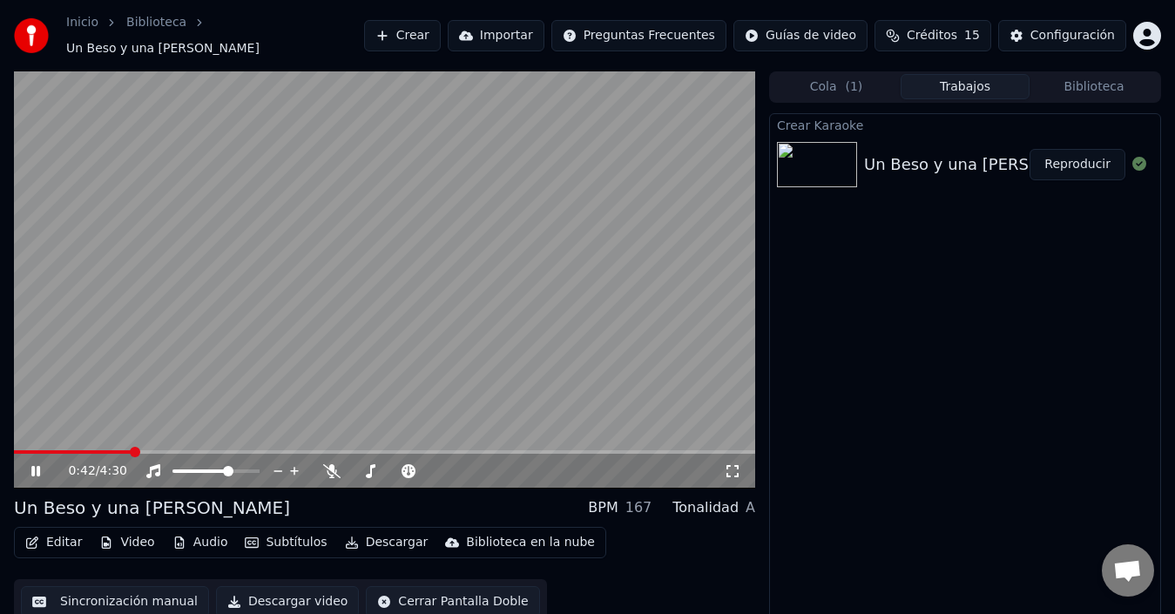
click at [34, 466] on icon at bounding box center [35, 471] width 9 height 10
click at [14, 447] on span at bounding box center [19, 452] width 10 height 10
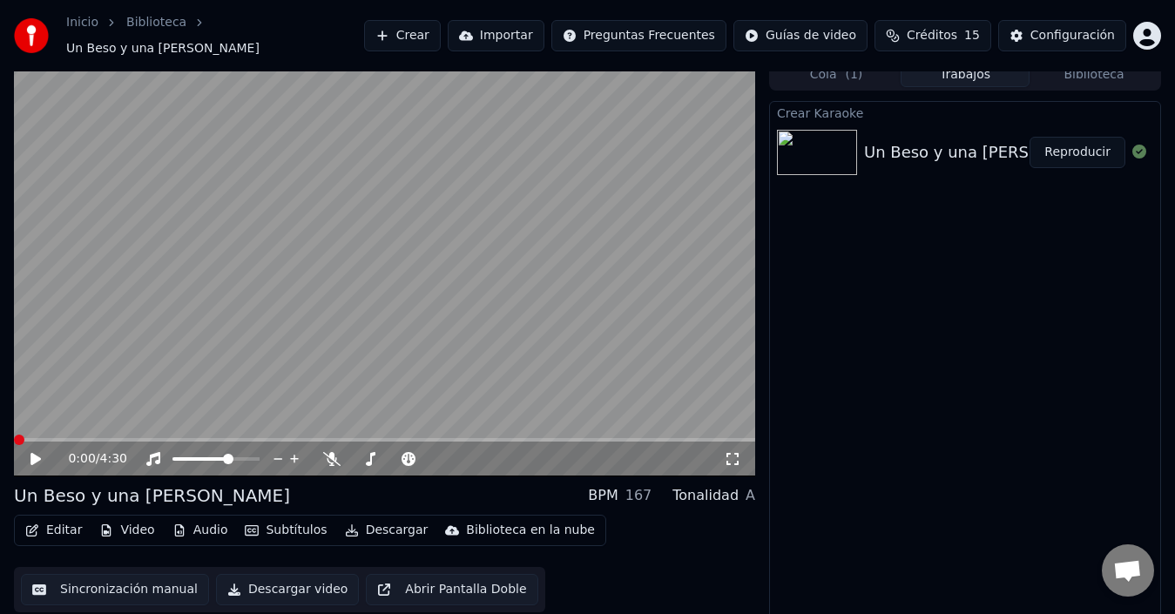
click at [179, 525] on icon "button" at bounding box center [179, 530] width 14 height 12
click at [132, 518] on button "Video" at bounding box center [126, 530] width 69 height 24
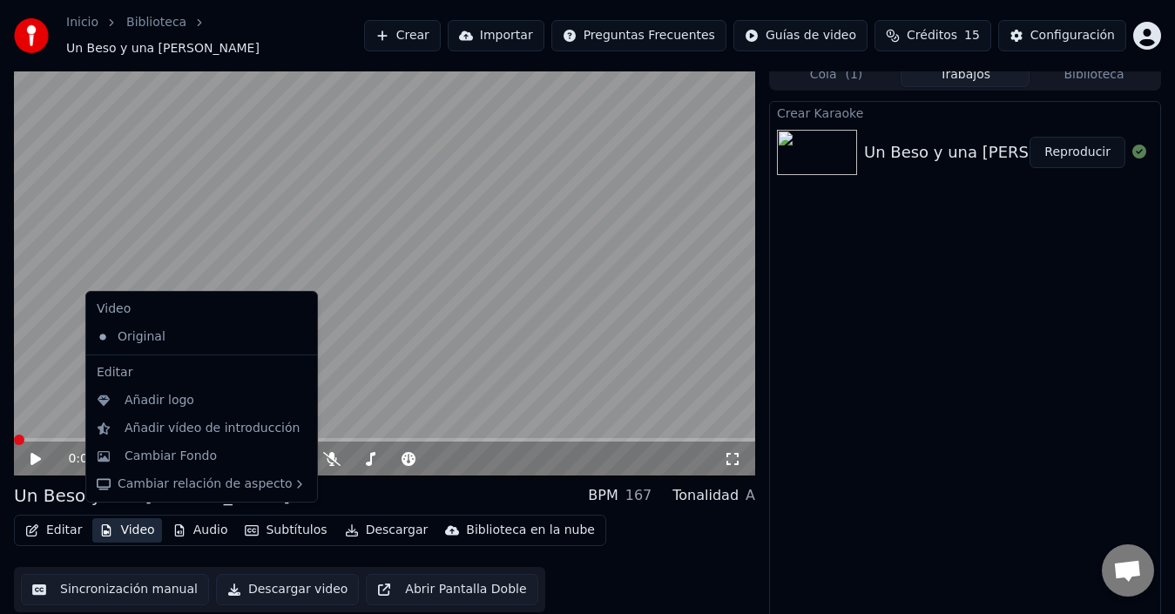
click at [131, 522] on button "Video" at bounding box center [126, 530] width 69 height 24
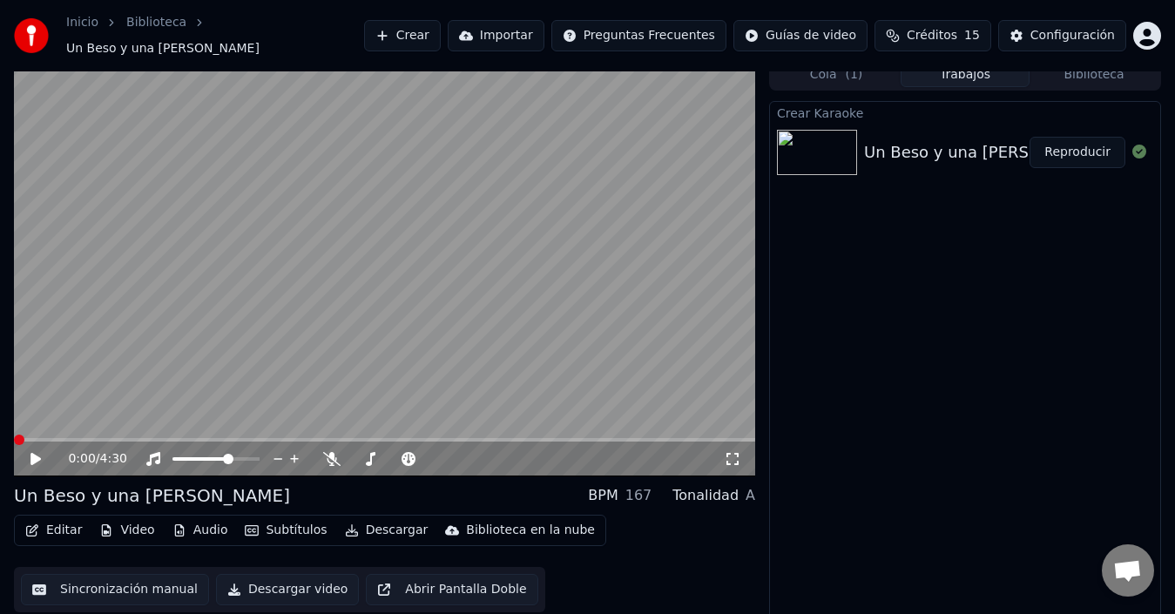
click at [737, 546] on div "Editar Video Audio Subtítulos Descargar Biblioteca en la nube Sincronización ma…" at bounding box center [384, 564] width 741 height 98
click at [112, 585] on button "Sincronización manual" at bounding box center [115, 589] width 188 height 31
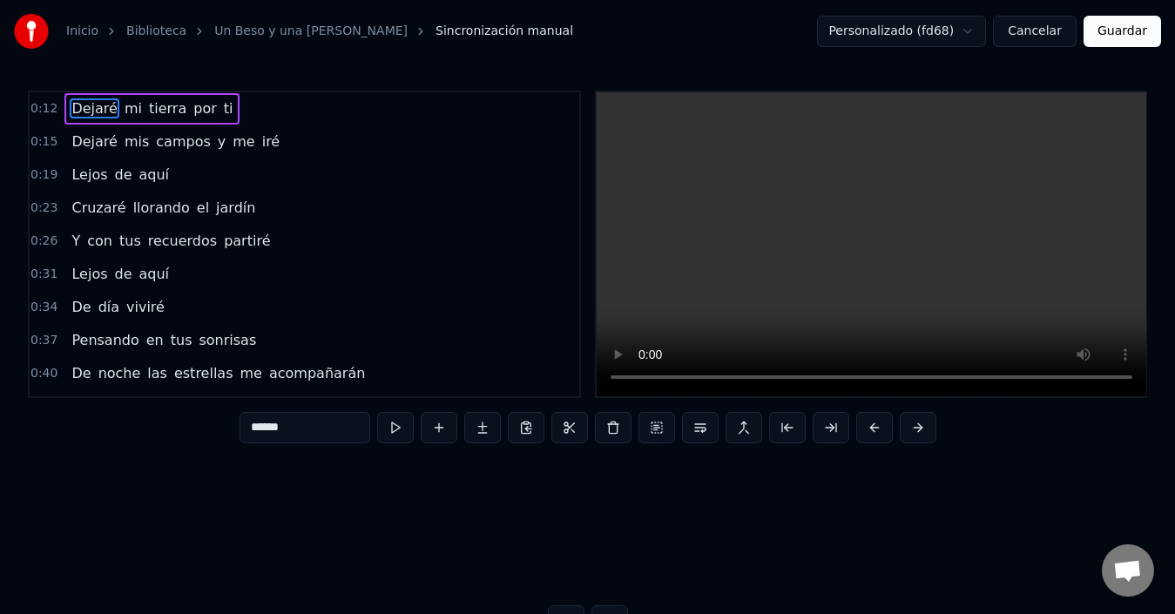
scroll to position [0, 3142]
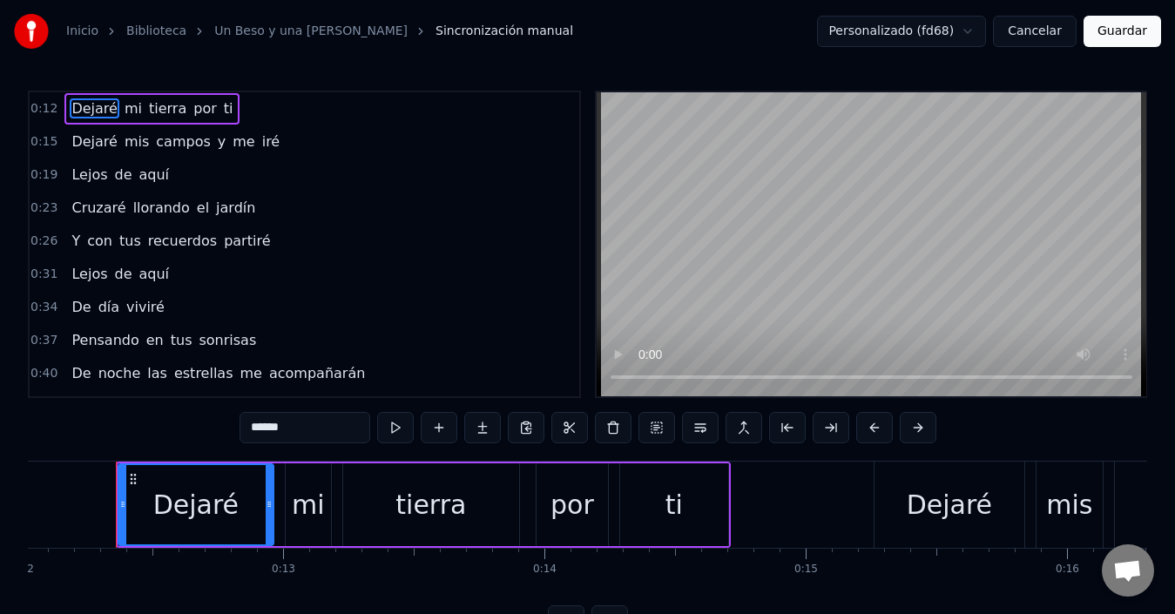
click at [374, 213] on div "0:23 Cruzaré llorando el jardín" at bounding box center [305, 208] width 550 height 33
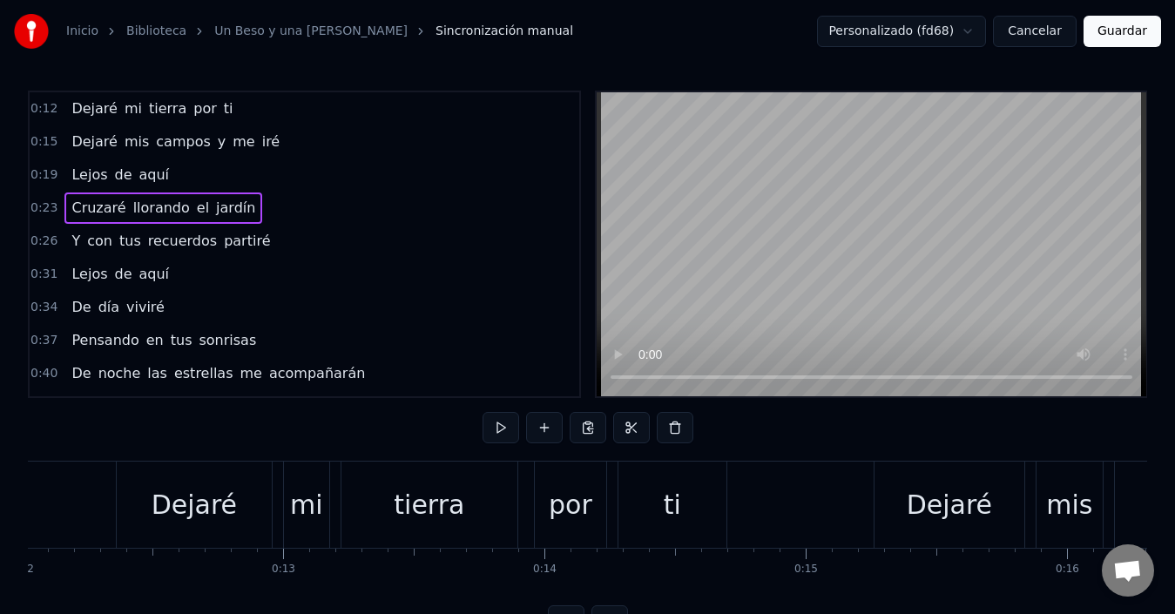
scroll to position [0, 6132]
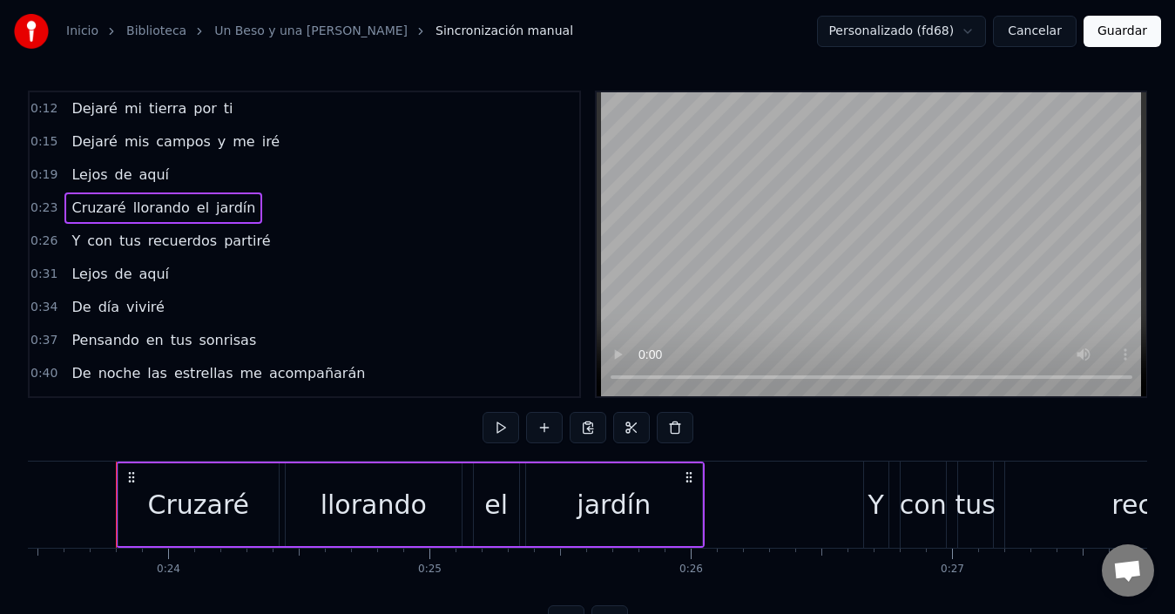
click at [276, 90] on div "Inicio Biblioteca Un Beso y una [PERSON_NAME] Sincronización manual Personaliza…" at bounding box center [587, 318] width 1175 height 637
click at [280, 105] on div "0:12 Dejaré mi tierra por ti" at bounding box center [305, 108] width 550 height 33
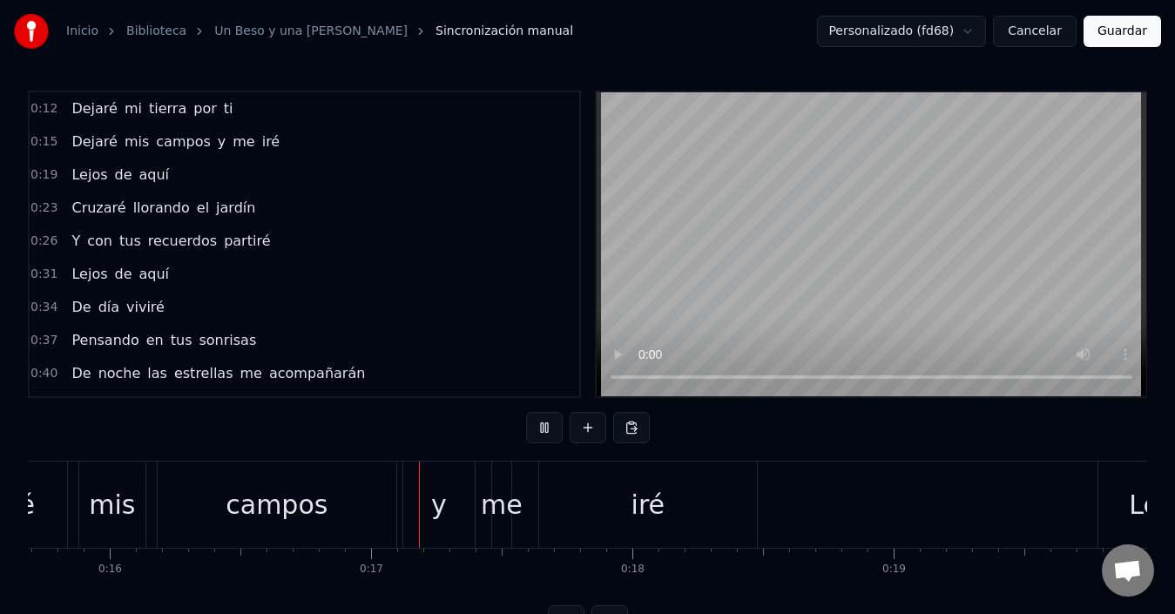
scroll to position [0, 4259]
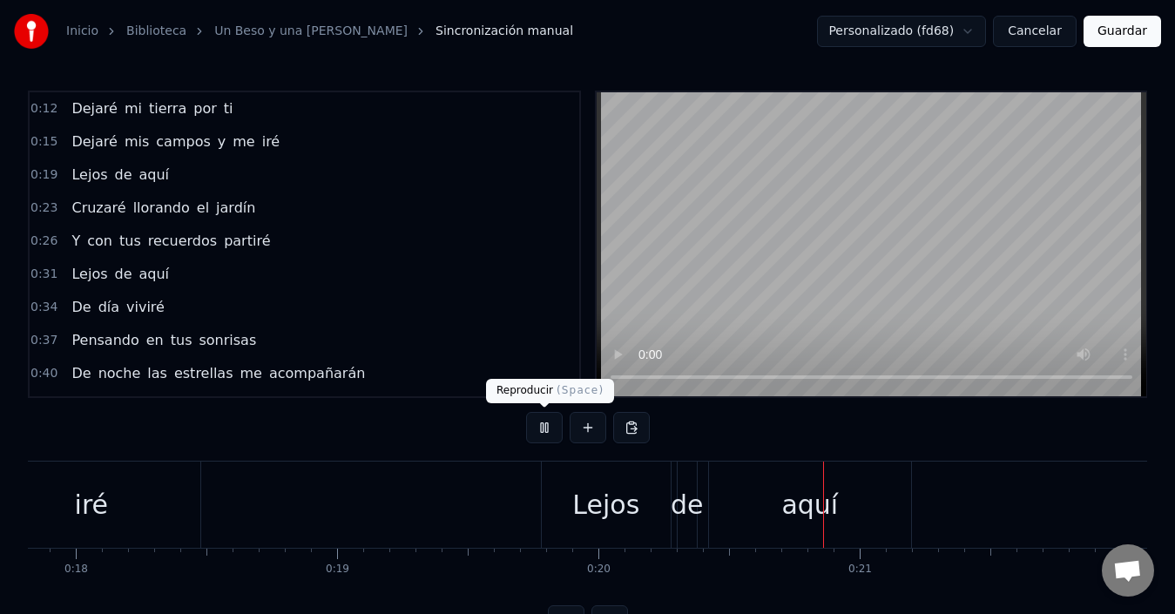
click at [538, 433] on button at bounding box center [544, 427] width 37 height 31
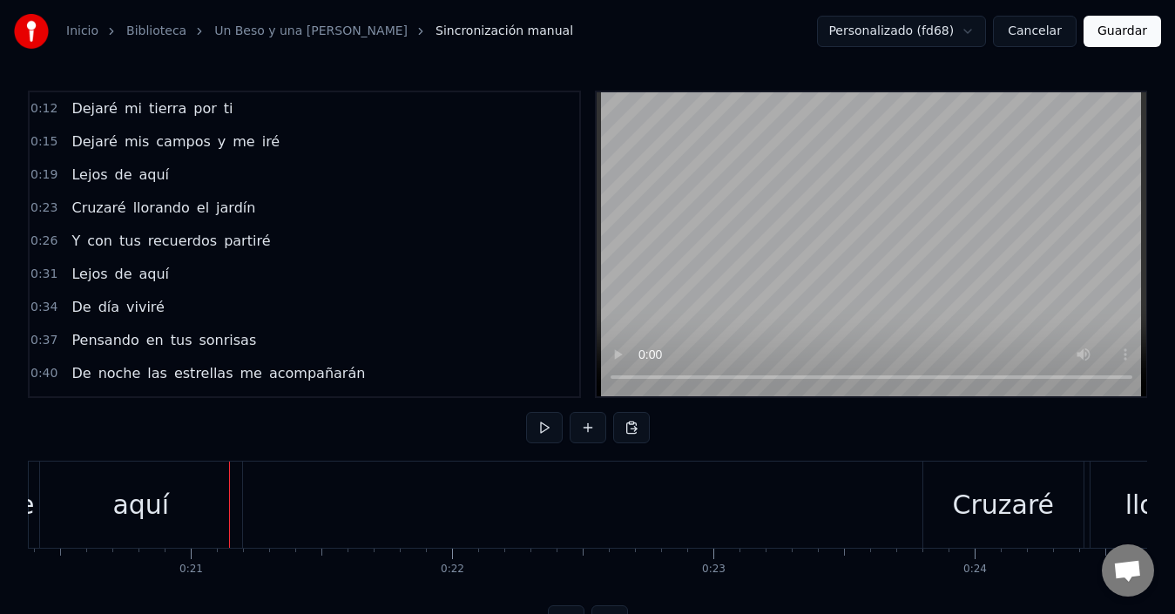
scroll to position [0, 5328]
click at [1125, 32] on button "Guardar" at bounding box center [1123, 31] width 78 height 31
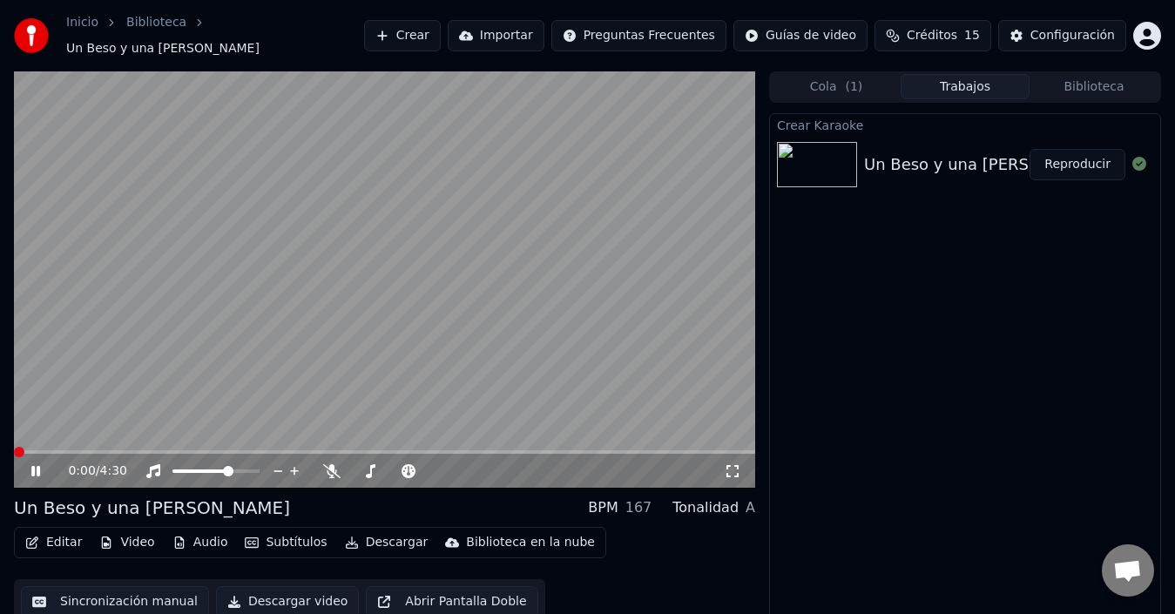
click at [904, 158] on div "Un Beso y una [PERSON_NAME]" at bounding box center [988, 164] width 248 height 24
click at [37, 466] on icon at bounding box center [35, 471] width 9 height 10
click at [830, 160] on img at bounding box center [817, 164] width 80 height 45
click at [14, 447] on span at bounding box center [19, 452] width 10 height 10
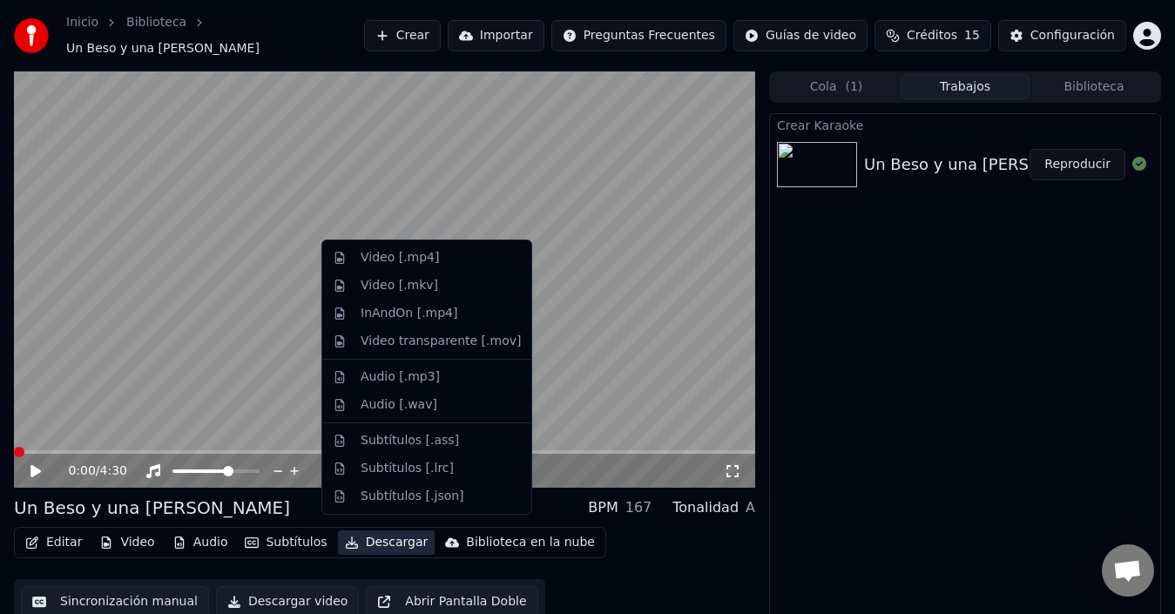
click at [384, 532] on button "Descargar" at bounding box center [387, 543] width 98 height 24
click at [429, 259] on div "Video [.mp4]" at bounding box center [400, 257] width 78 height 17
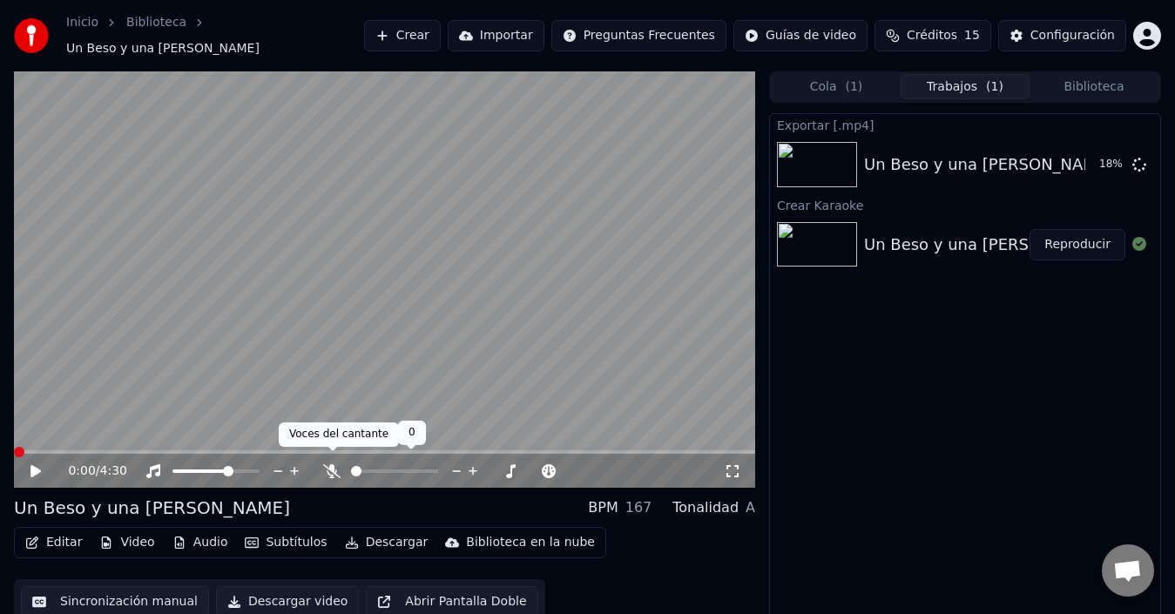
click at [329, 468] on icon at bounding box center [331, 471] width 17 height 14
click at [712, 505] on div "Tonalidad" at bounding box center [705, 507] width 66 height 21
click at [753, 501] on div "A" at bounding box center [751, 507] width 10 height 21
click at [618, 508] on div "BPM" at bounding box center [603, 507] width 30 height 21
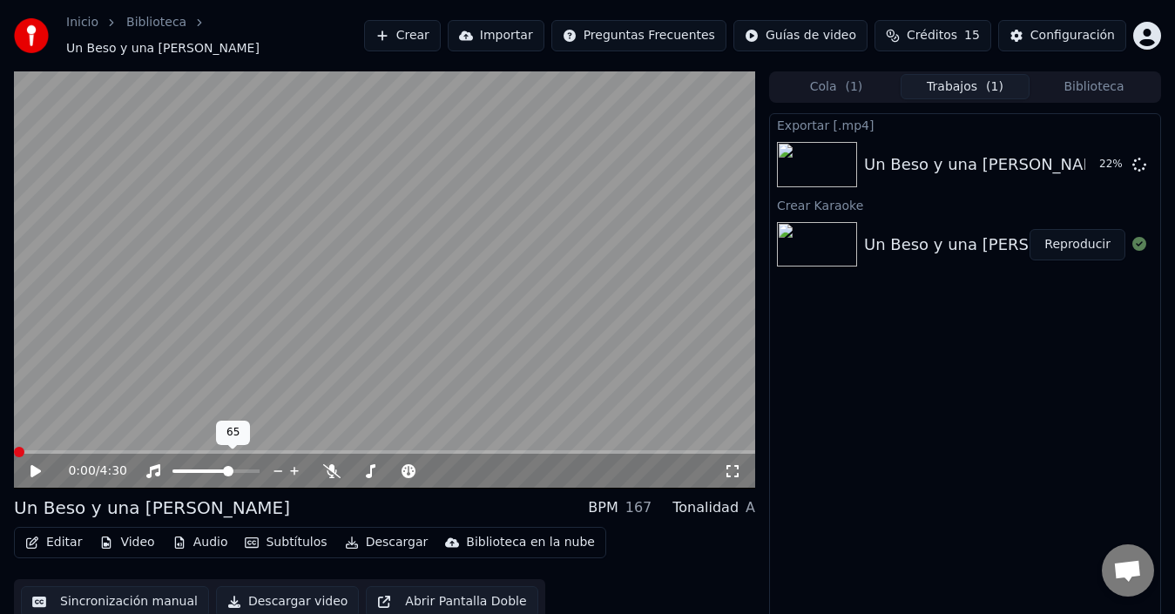
click at [277, 463] on icon at bounding box center [278, 471] width 17 height 17
